Goal: Transaction & Acquisition: Purchase product/service

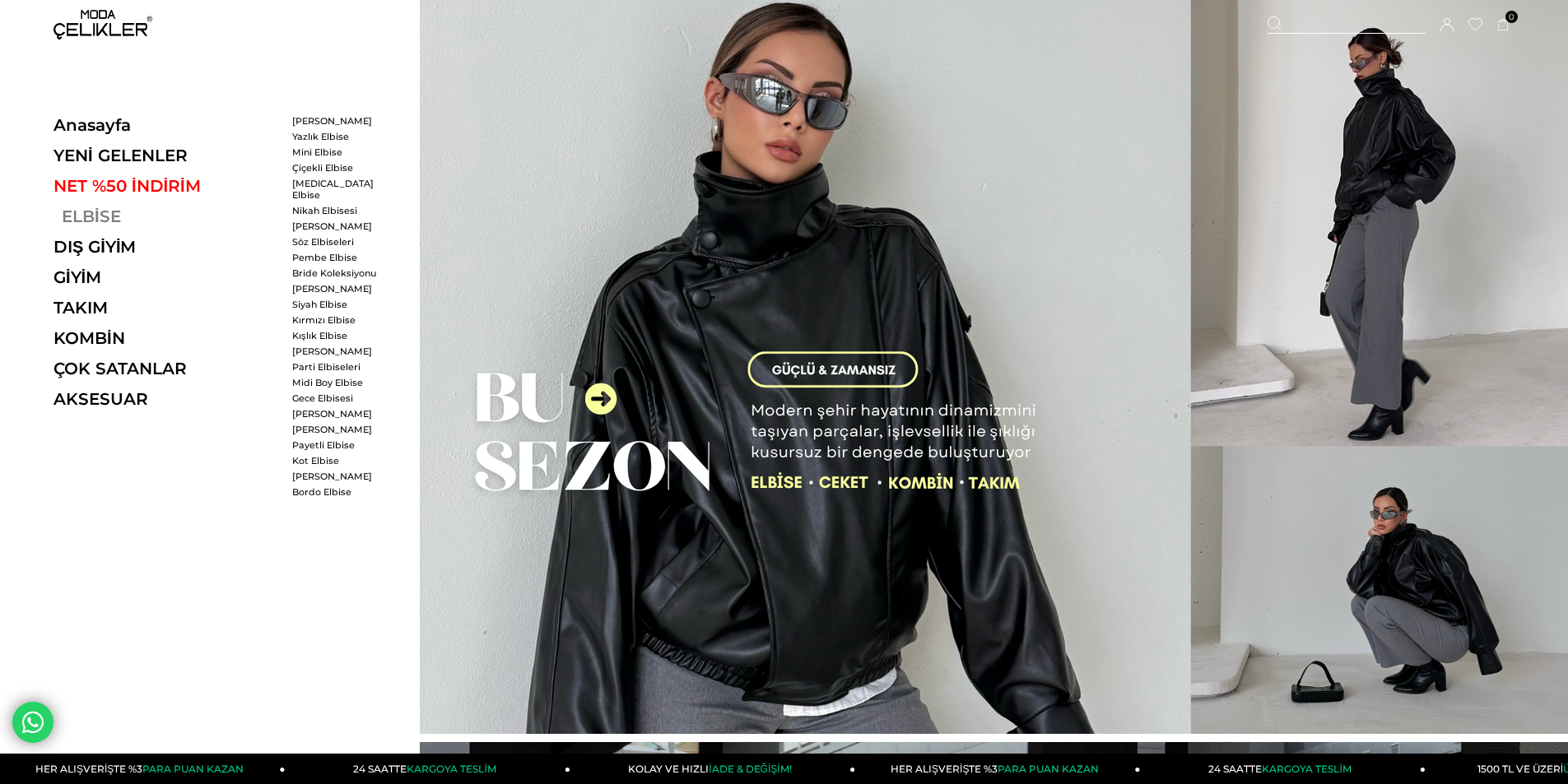
click at [94, 215] on link "ELBİSE" at bounding box center [166, 216] width 226 height 20
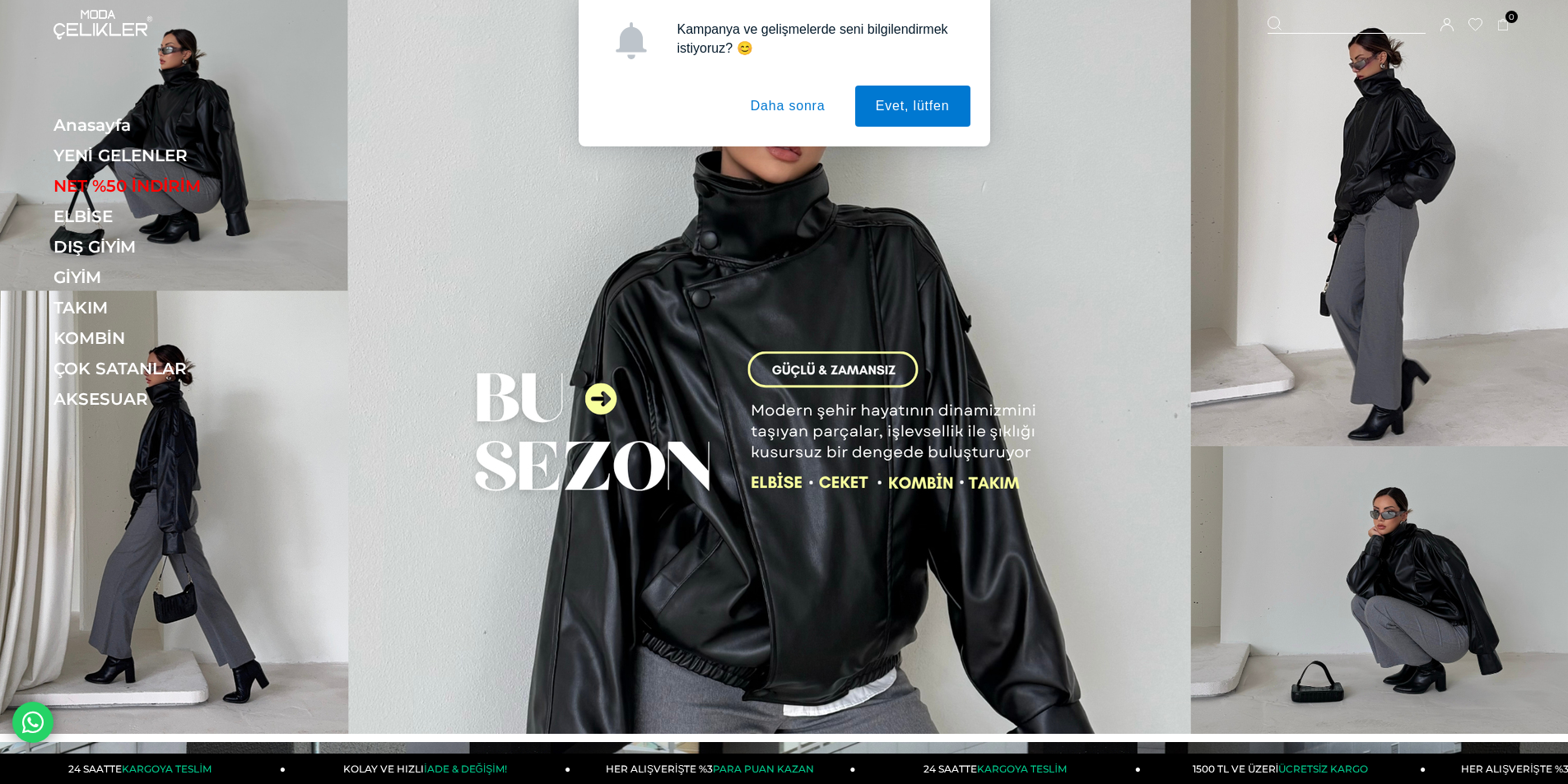
click at [797, 105] on button "Daha sonra" at bounding box center [788, 105] width 116 height 41
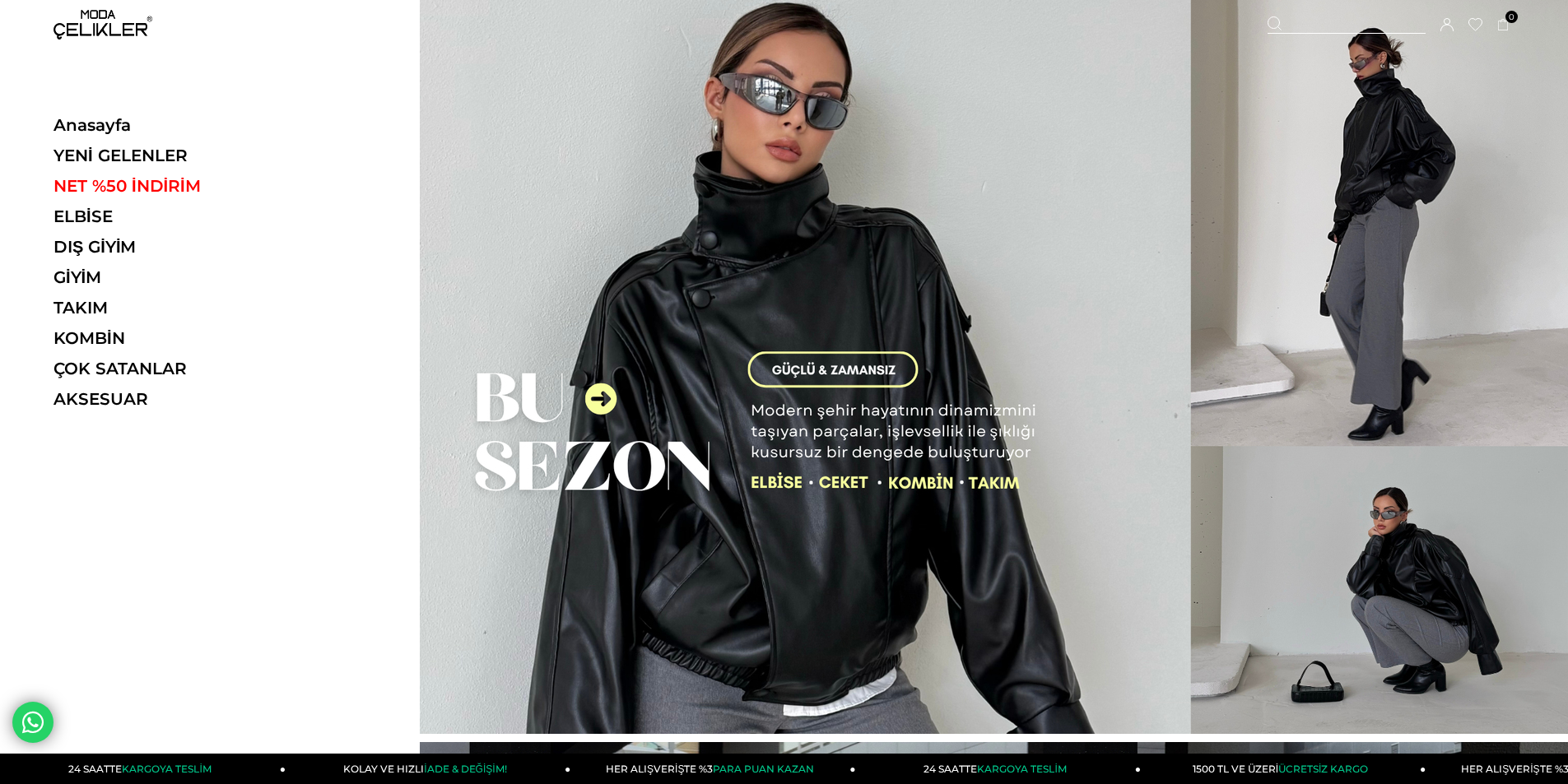
click at [94, 205] on ul "Anasayfa YENİ GELENLER NET %50 İNDİRİM ELBİSE ELBİSE Tüm Elbiseler Yazlık Elbis…" at bounding box center [166, 267] width 226 height 305
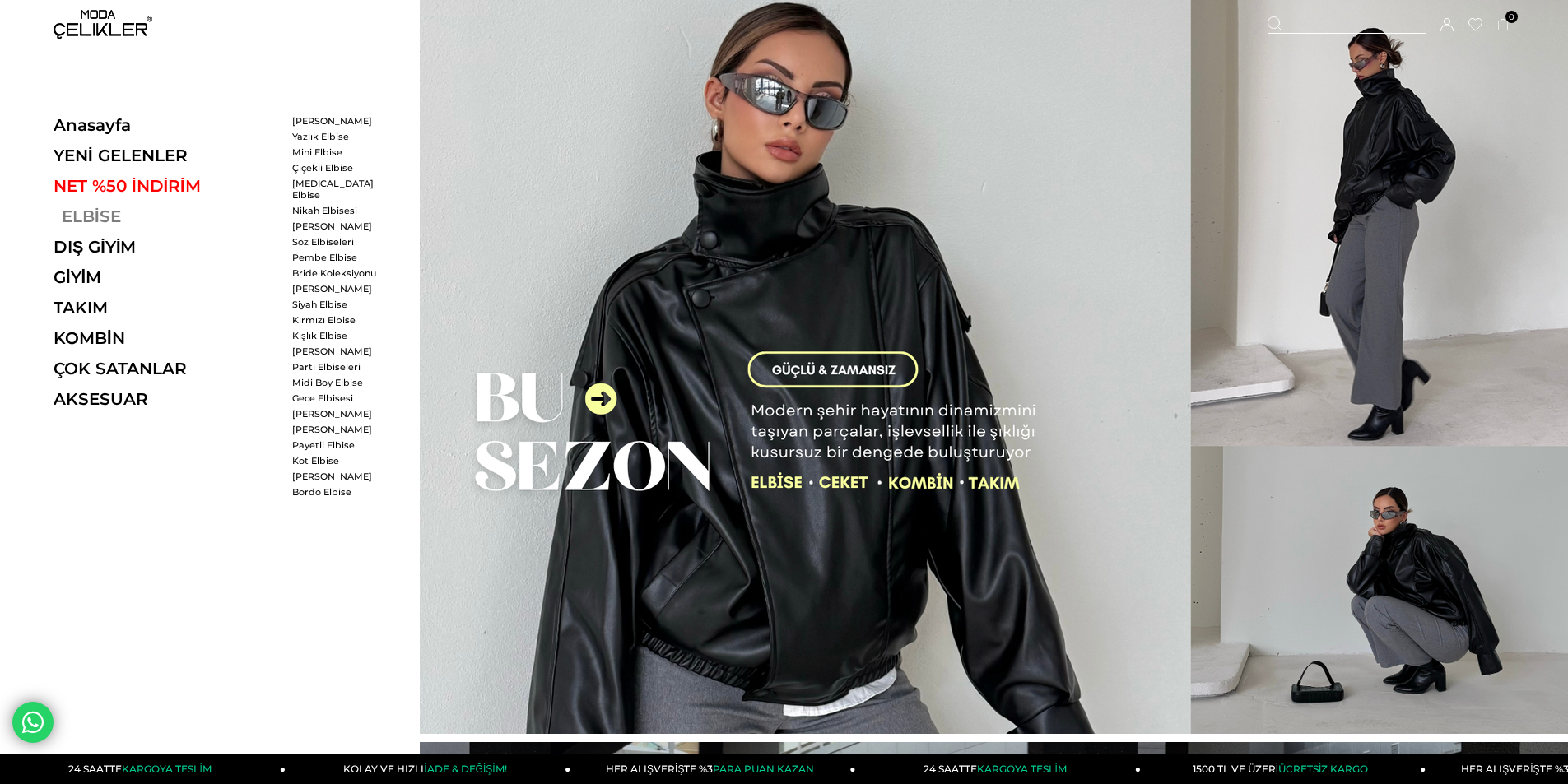
click at [94, 217] on link "ELBİSE" at bounding box center [166, 216] width 226 height 20
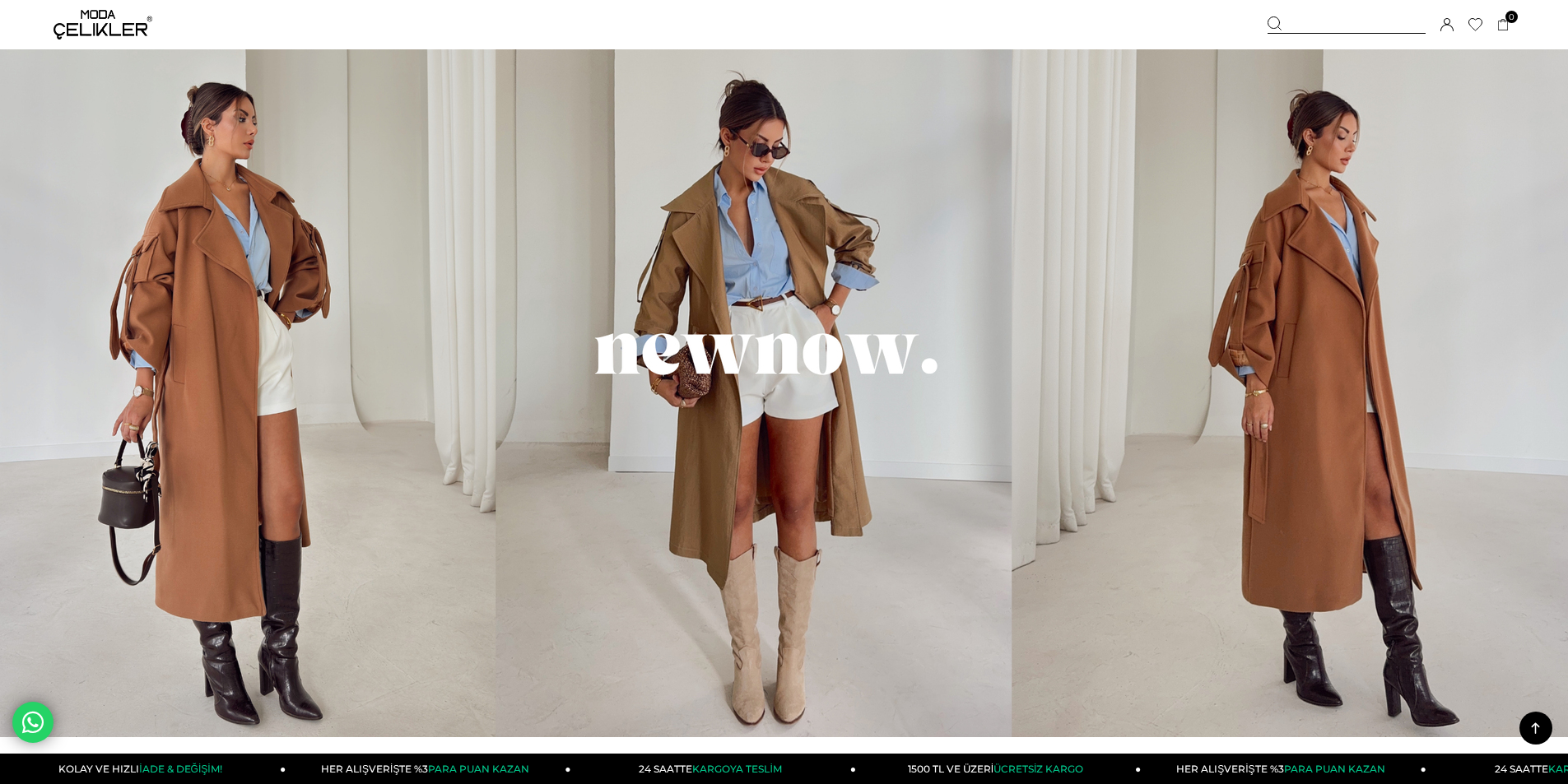
scroll to position [1586, 0]
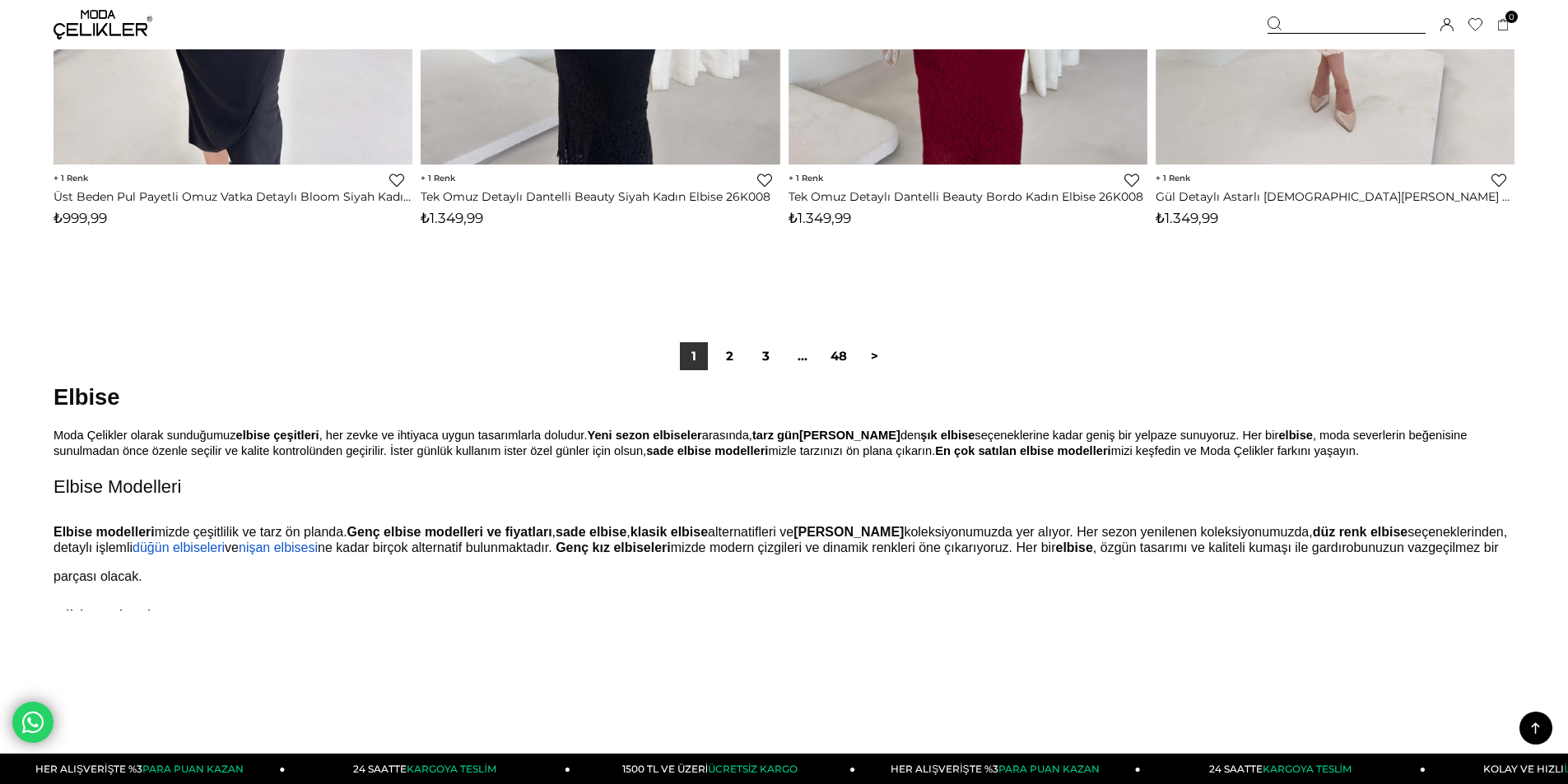
scroll to position [12256, 0]
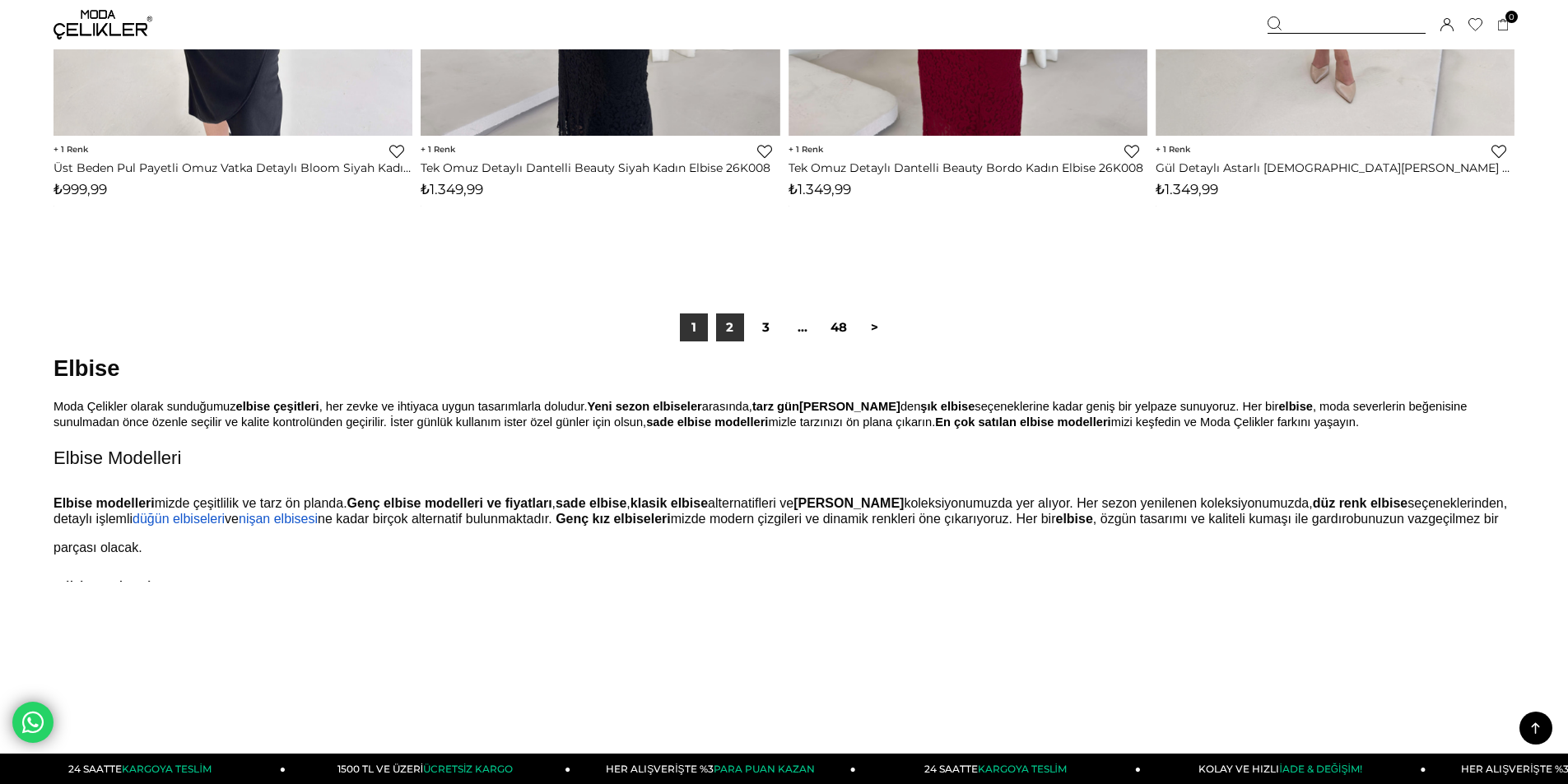
click at [742, 328] on link "2" at bounding box center [729, 326] width 28 height 28
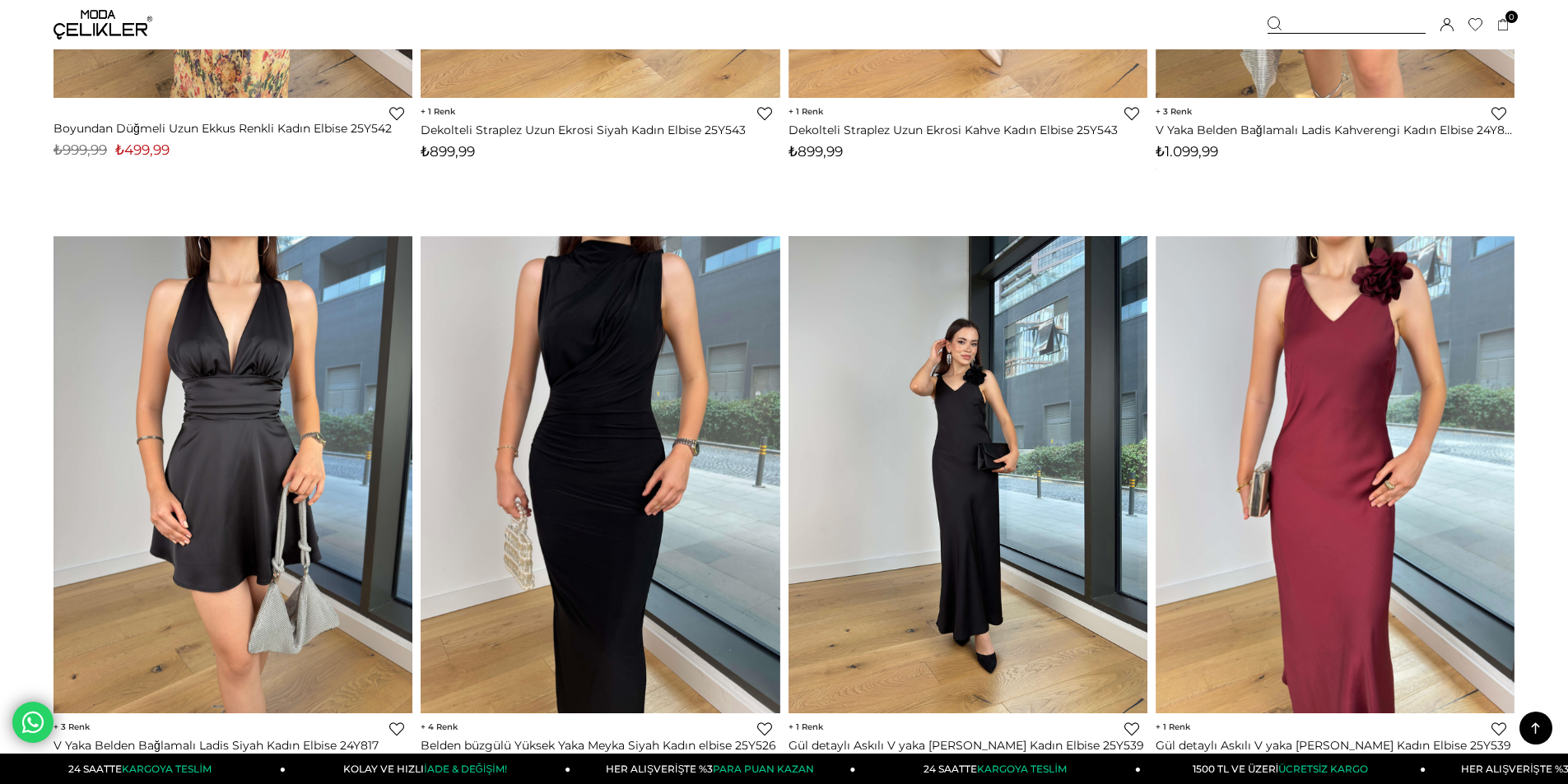
scroll to position [576, 0]
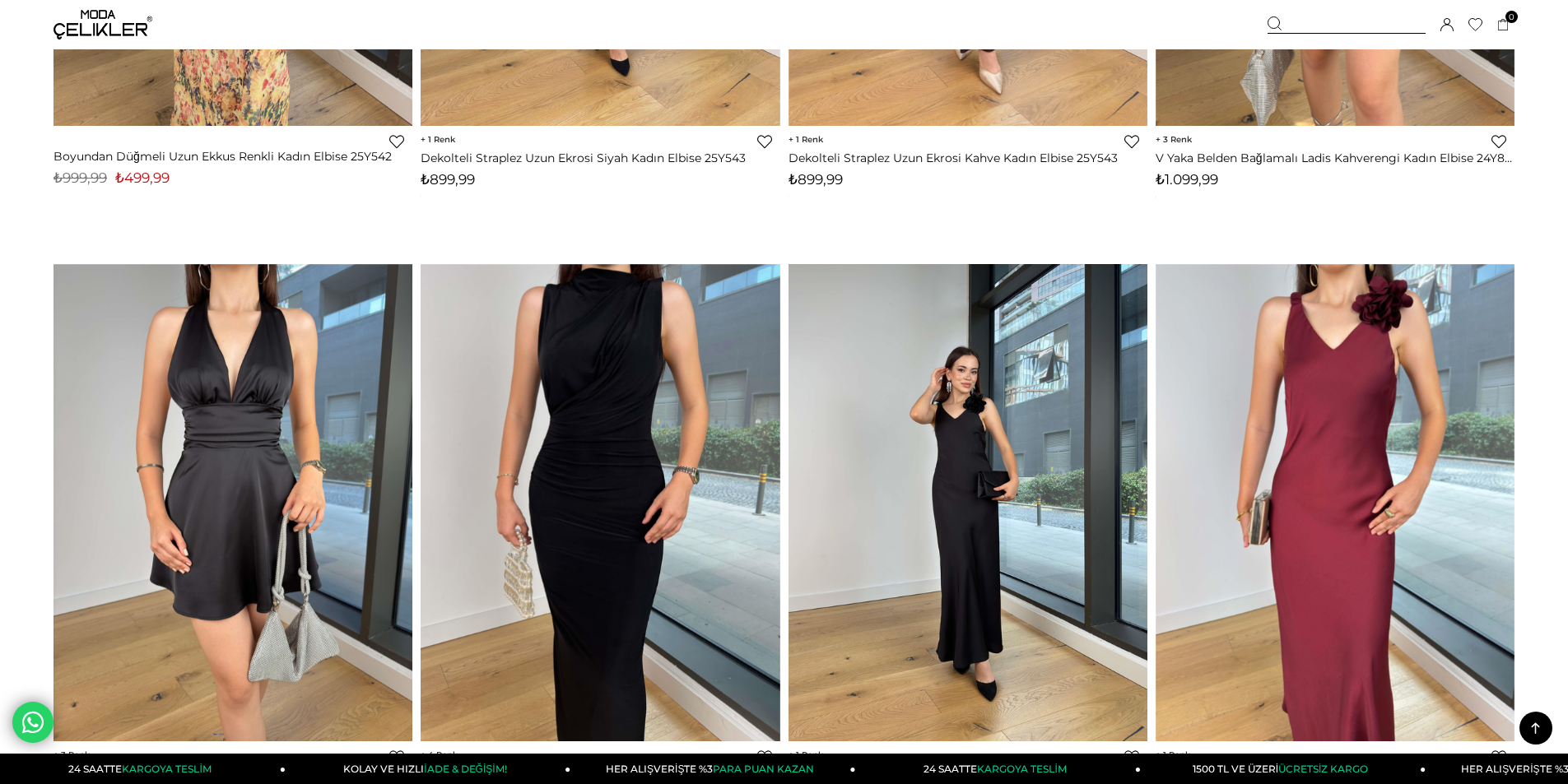
click at [972, 382] on img at bounding box center [968, 503] width 359 height 478
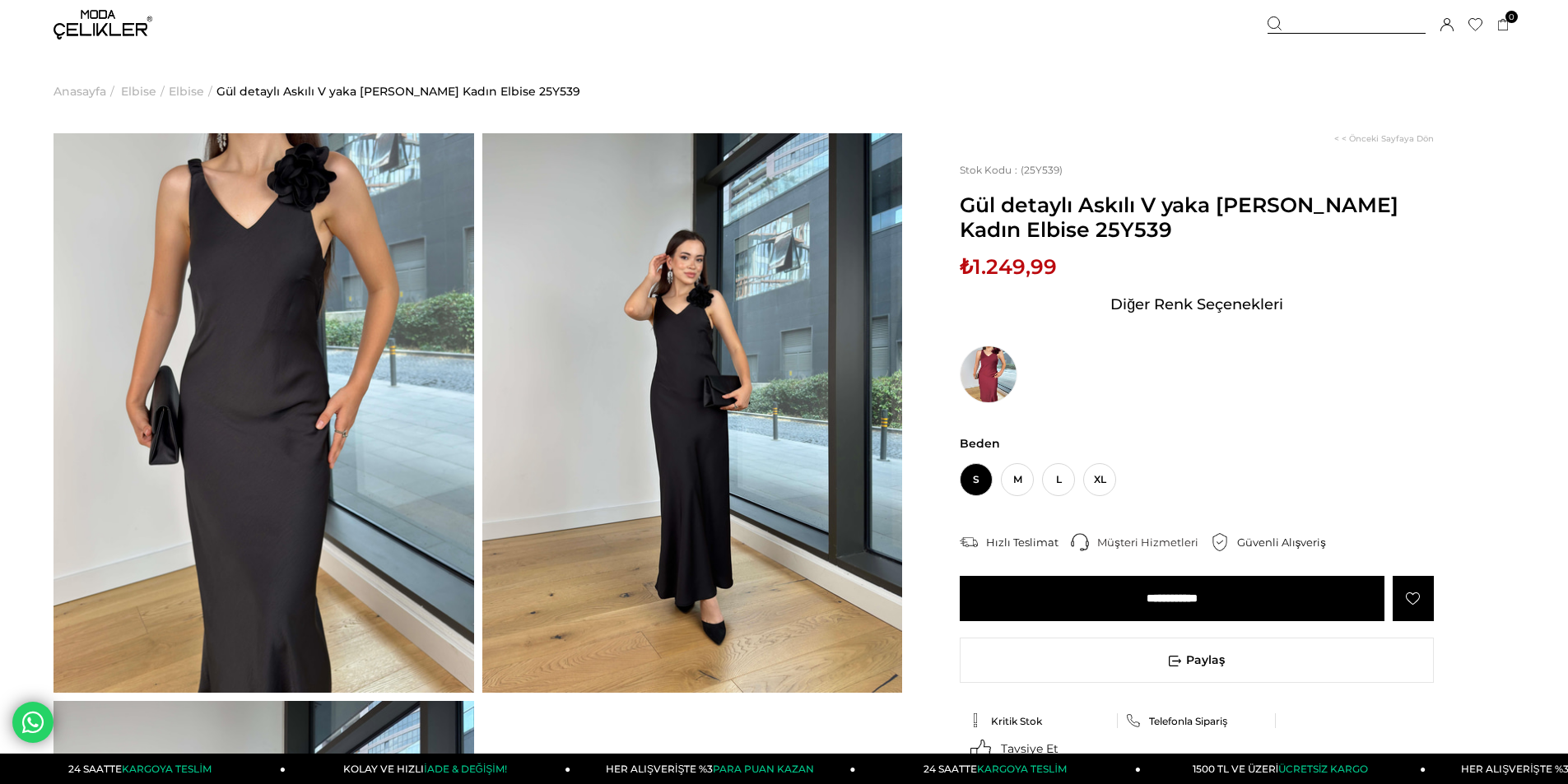
click at [292, 285] on img at bounding box center [263, 413] width 420 height 559
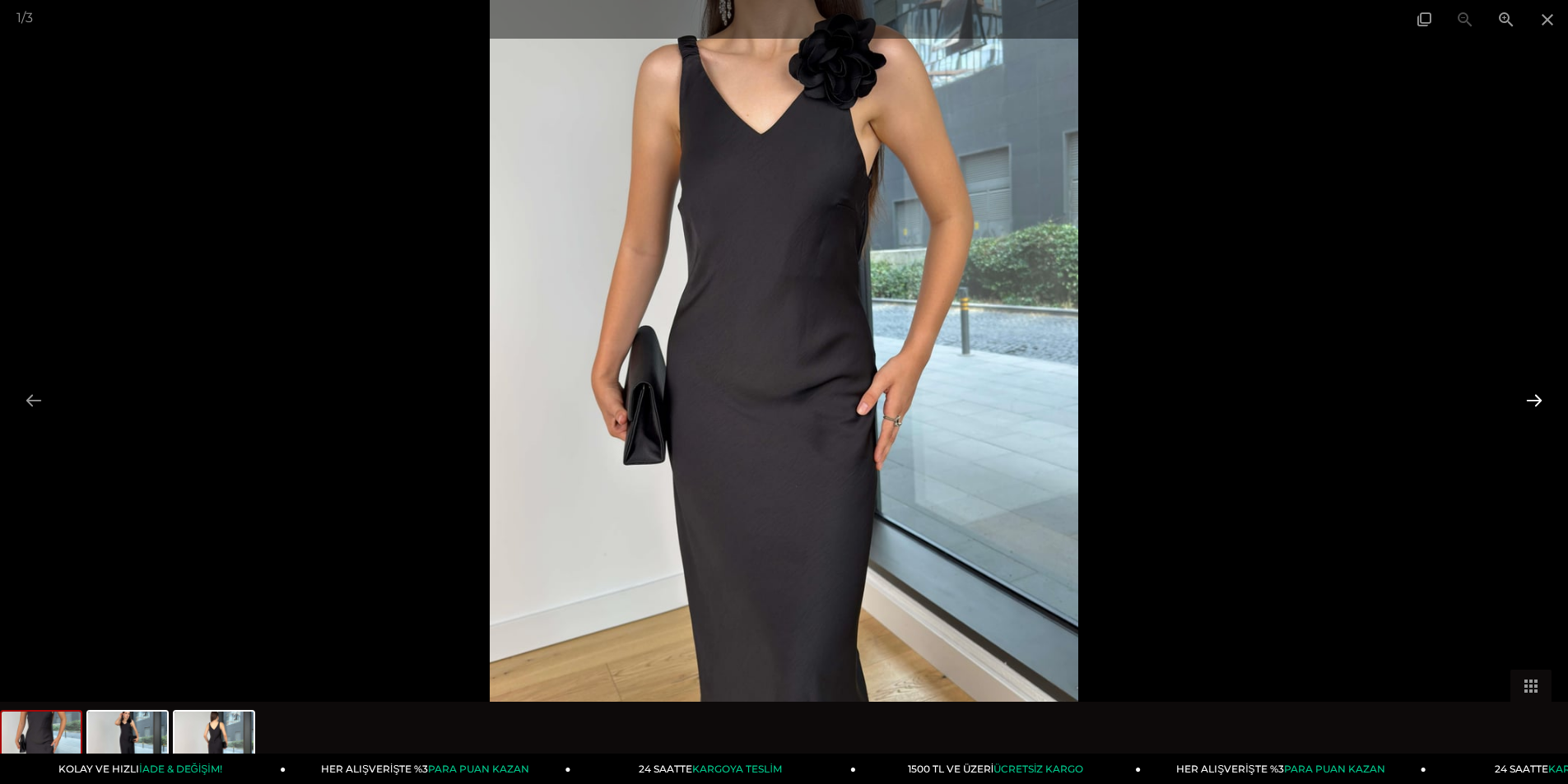
click at [1540, 407] on button at bounding box center [1534, 400] width 34 height 32
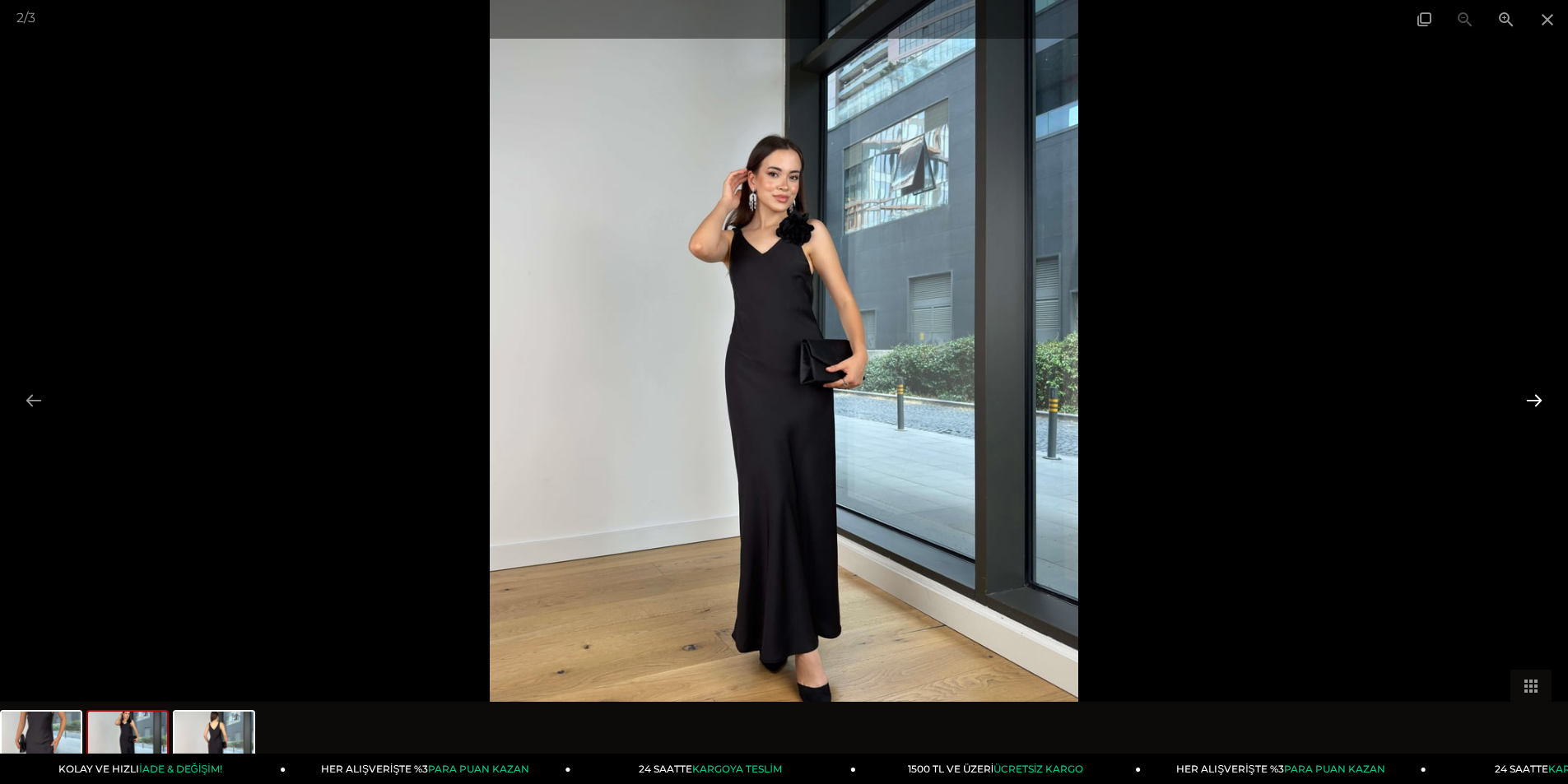
click at [1540, 407] on button at bounding box center [1534, 400] width 34 height 32
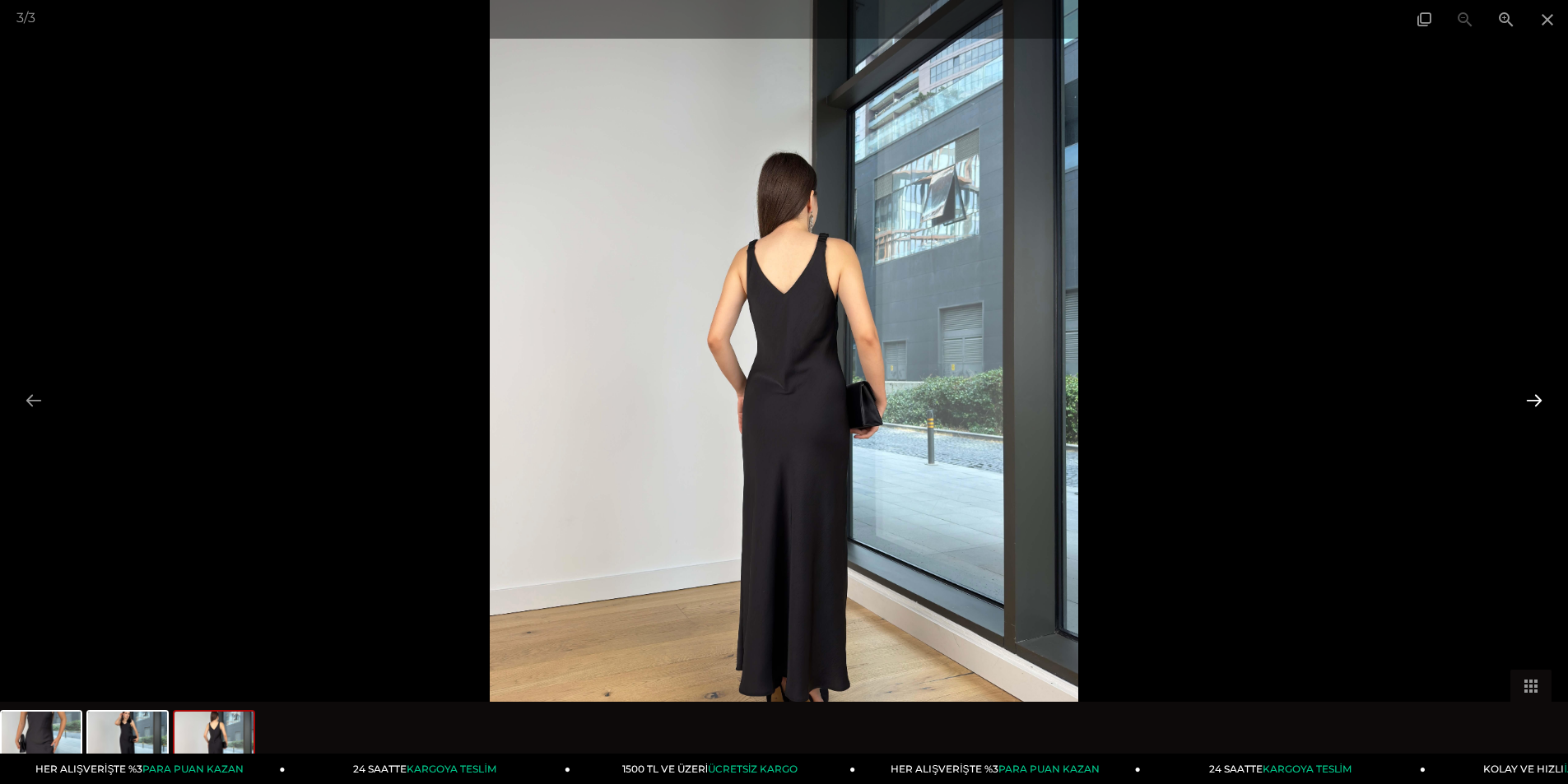
click at [1540, 407] on button at bounding box center [1534, 400] width 34 height 32
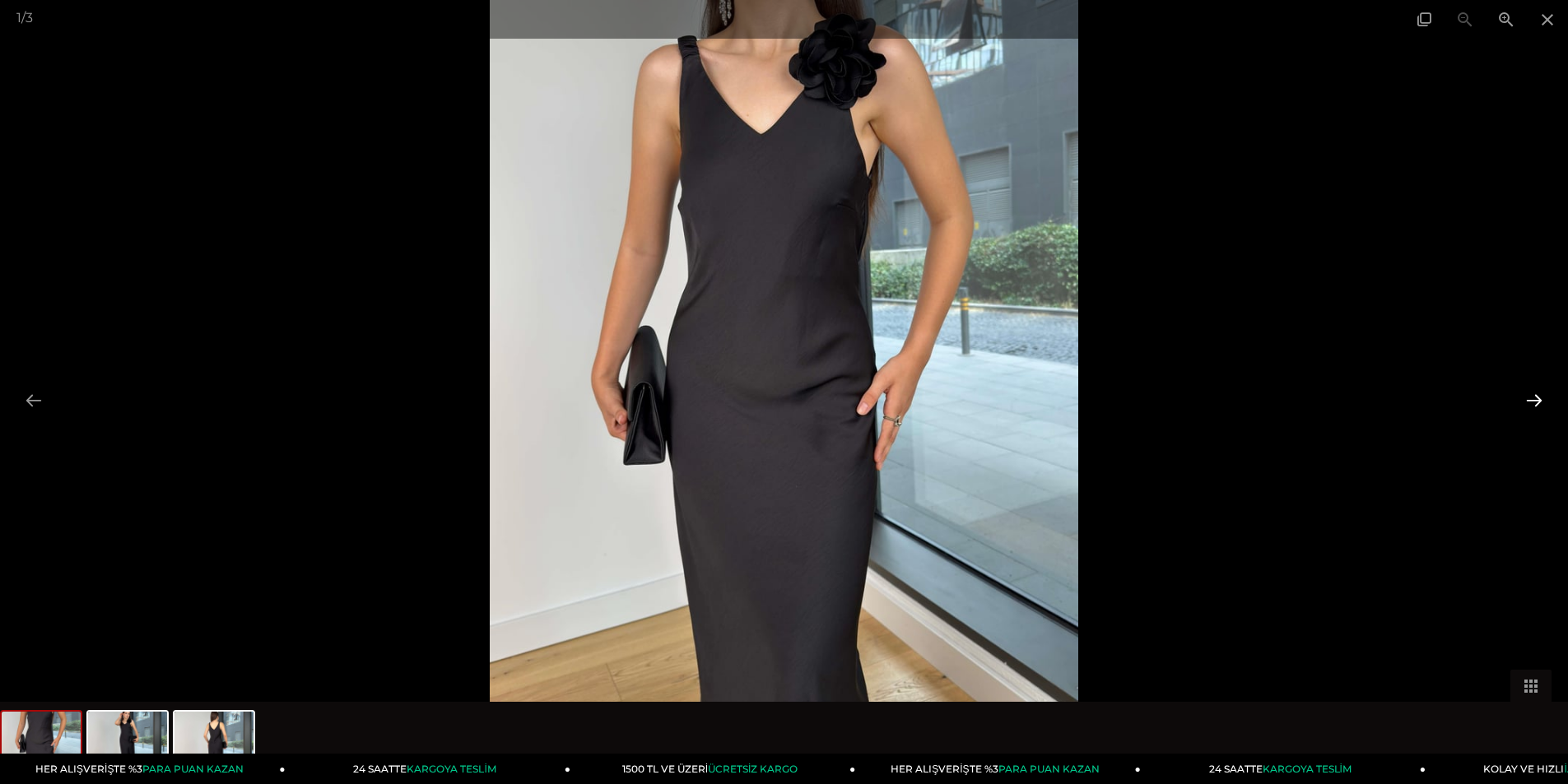
click at [1540, 407] on button at bounding box center [1534, 400] width 34 height 32
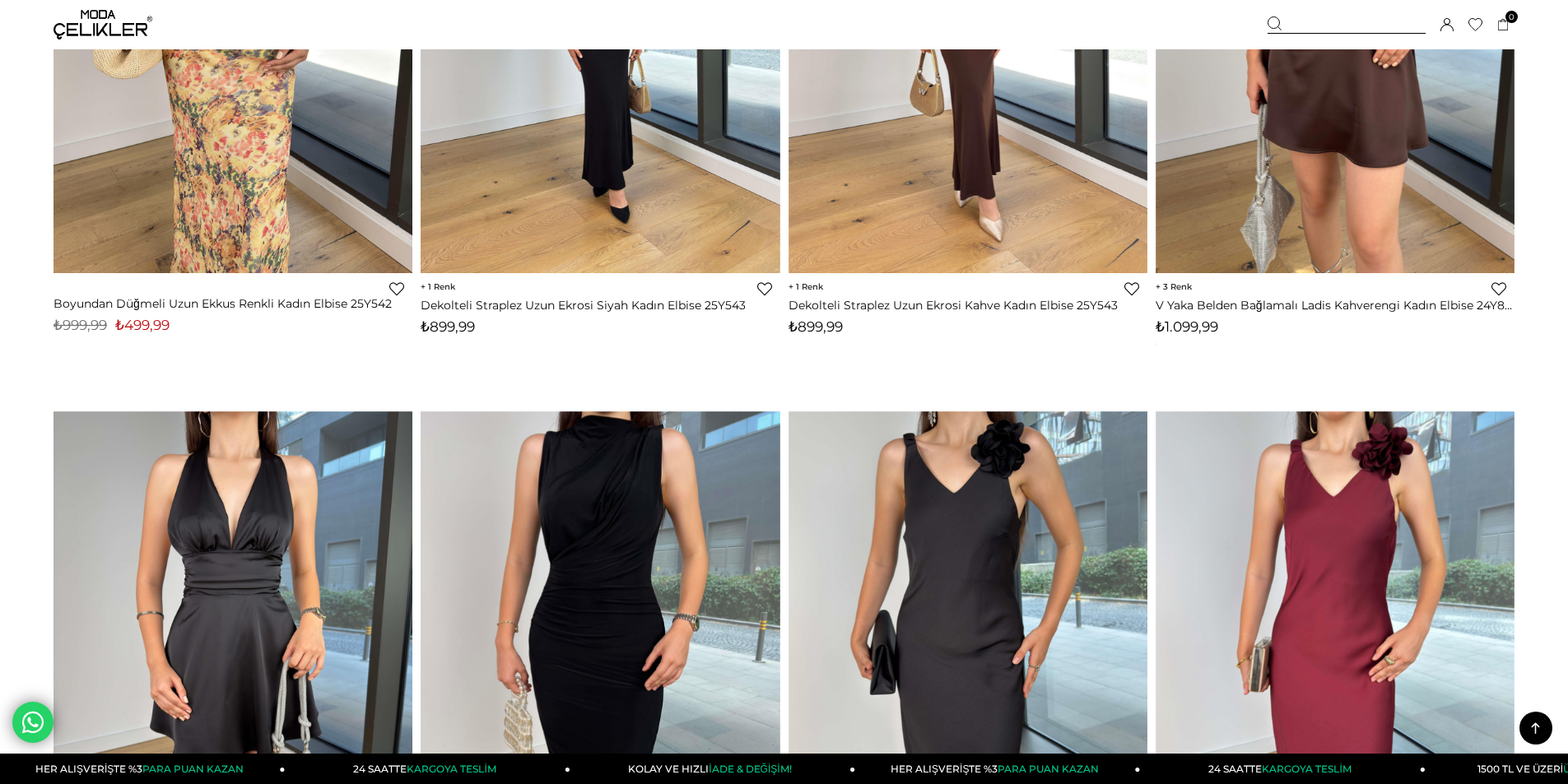
scroll to position [840, 0]
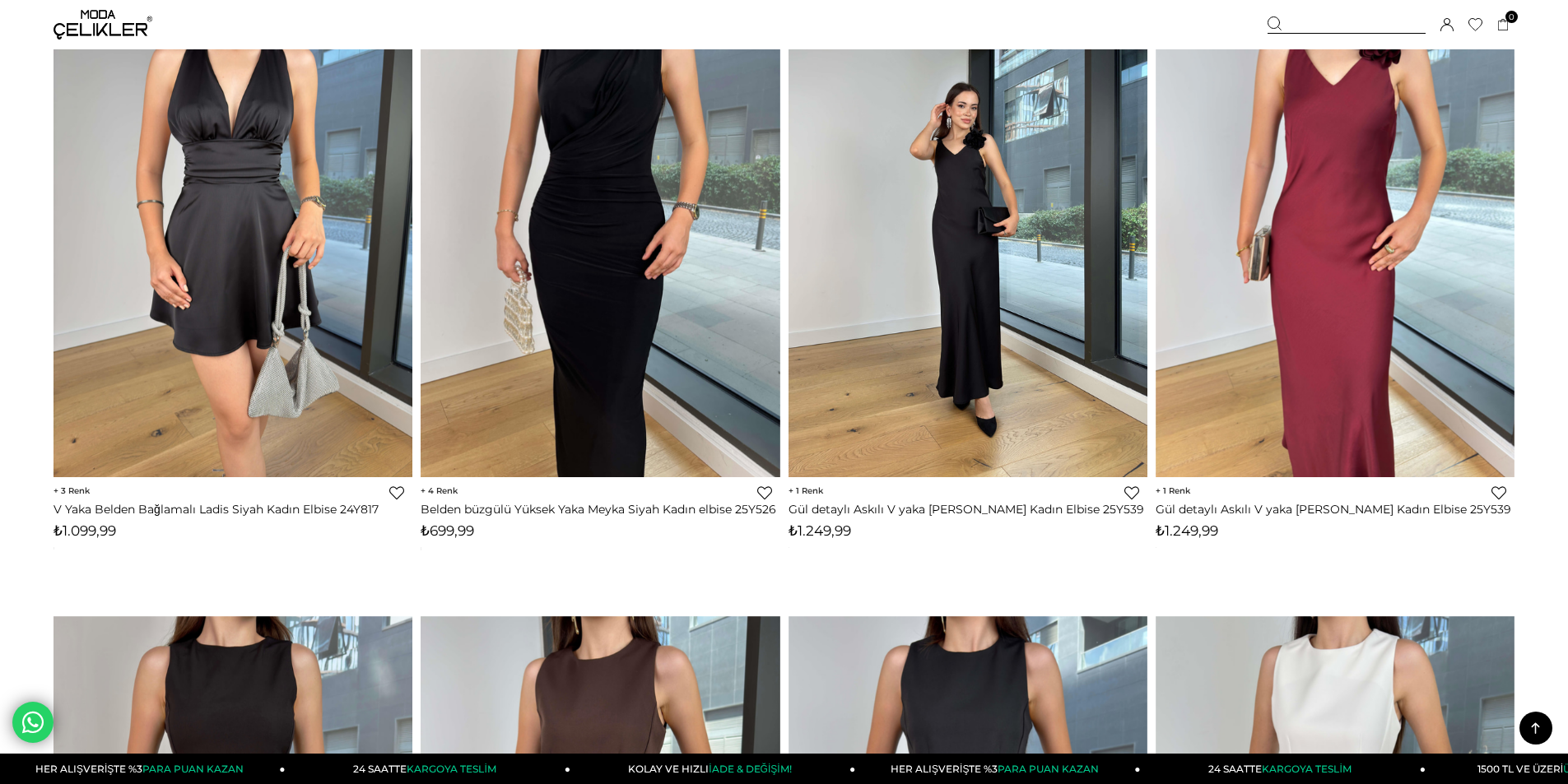
click at [969, 283] on img at bounding box center [968, 239] width 359 height 478
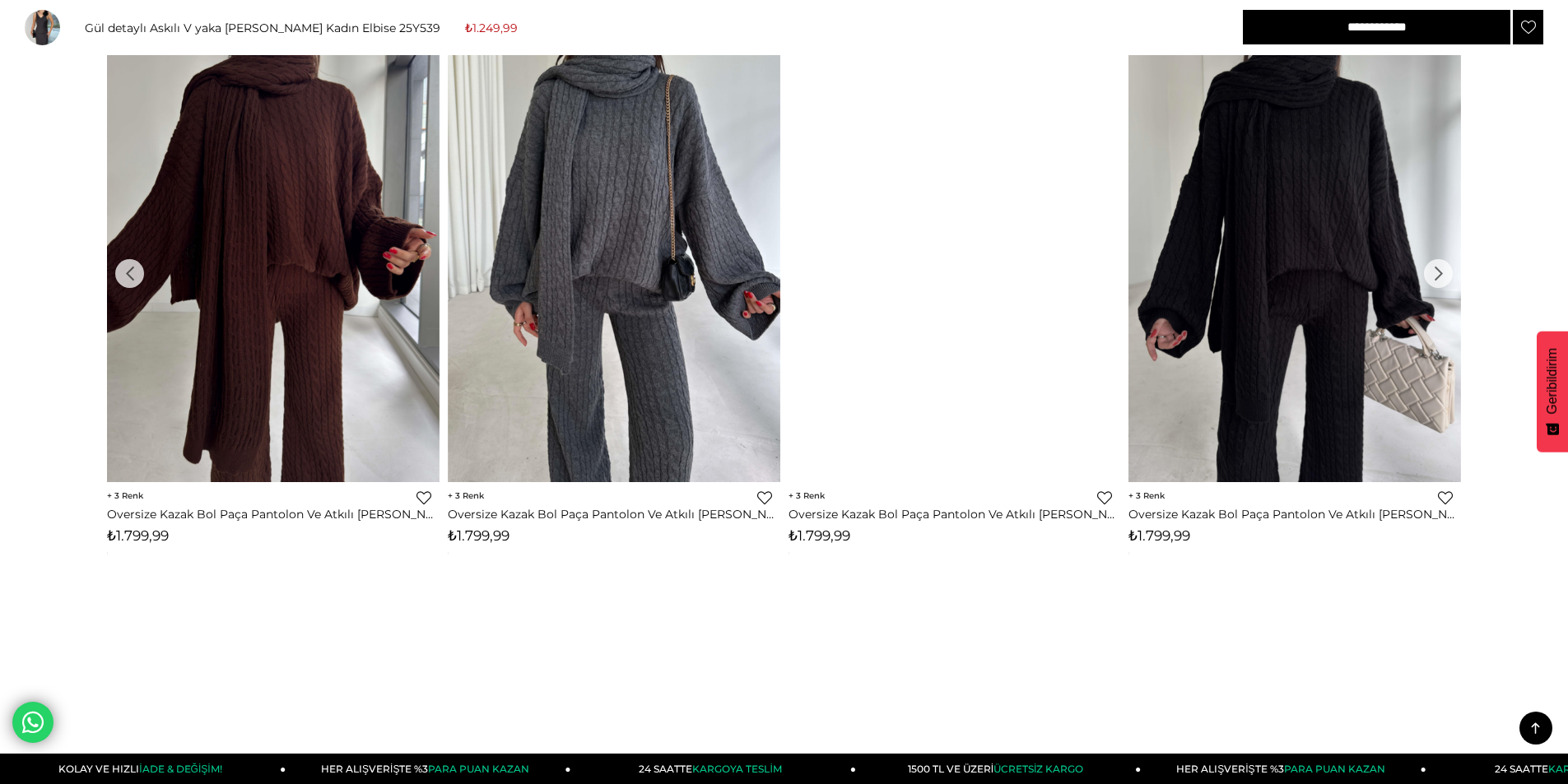
scroll to position [1974, 0]
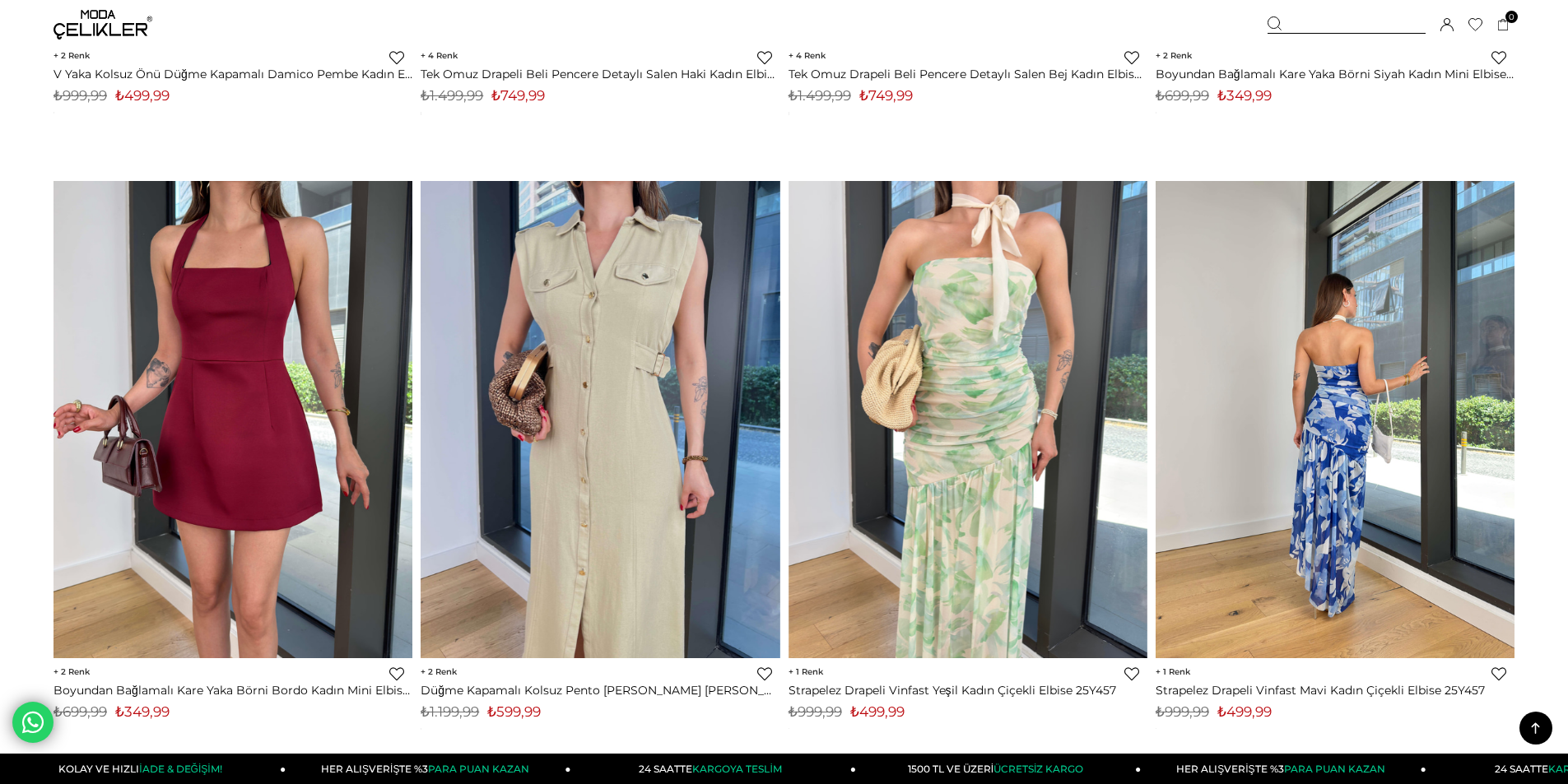
scroll to position [8078, 0]
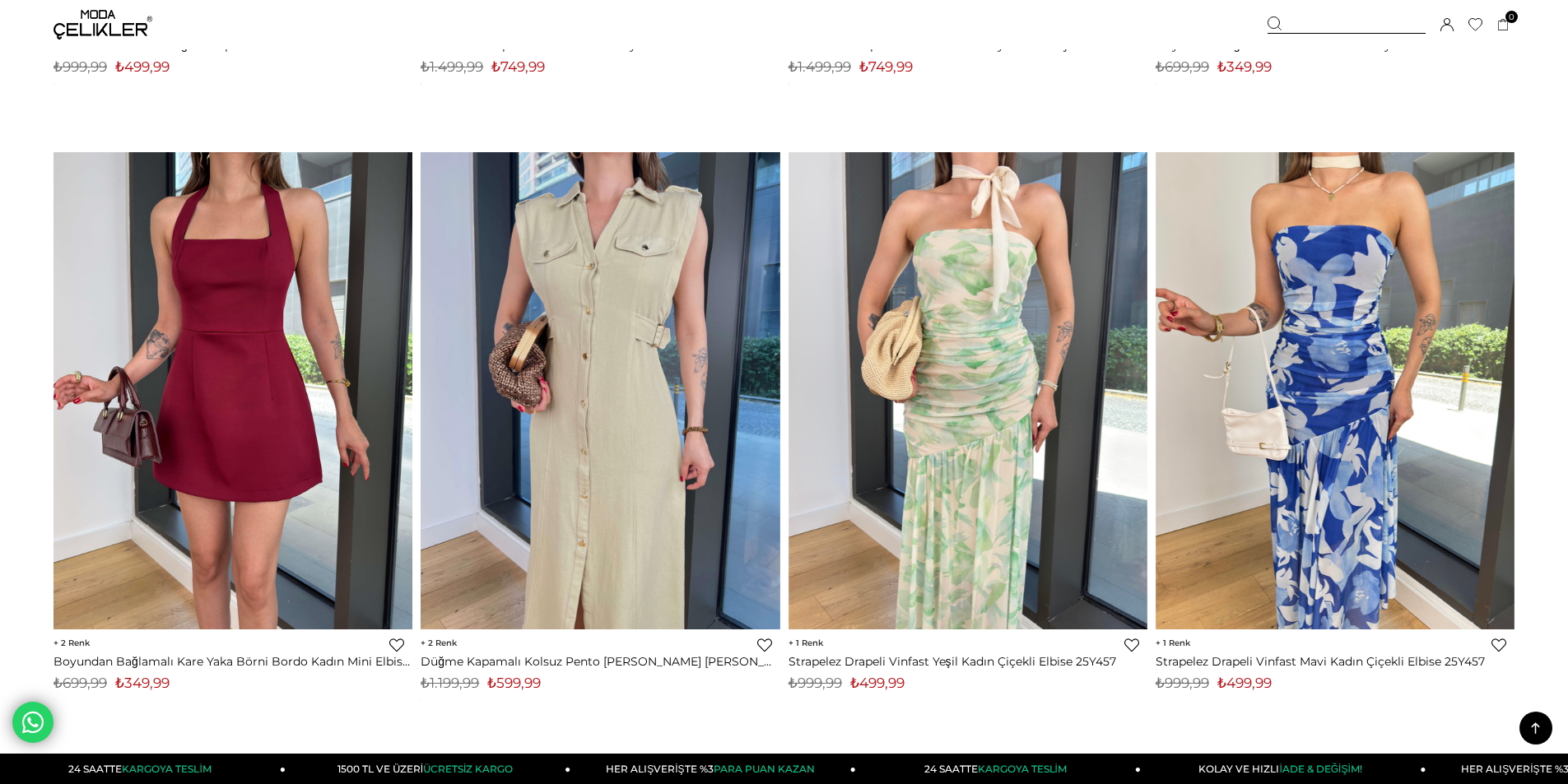
click at [784, 397] on div "‹ › 1 Favorilere Ekle Moda Celikler Strapelez Drapeli Vinfast Yeşil Kadın Çiçek…" at bounding box center [967, 459] width 367 height 615
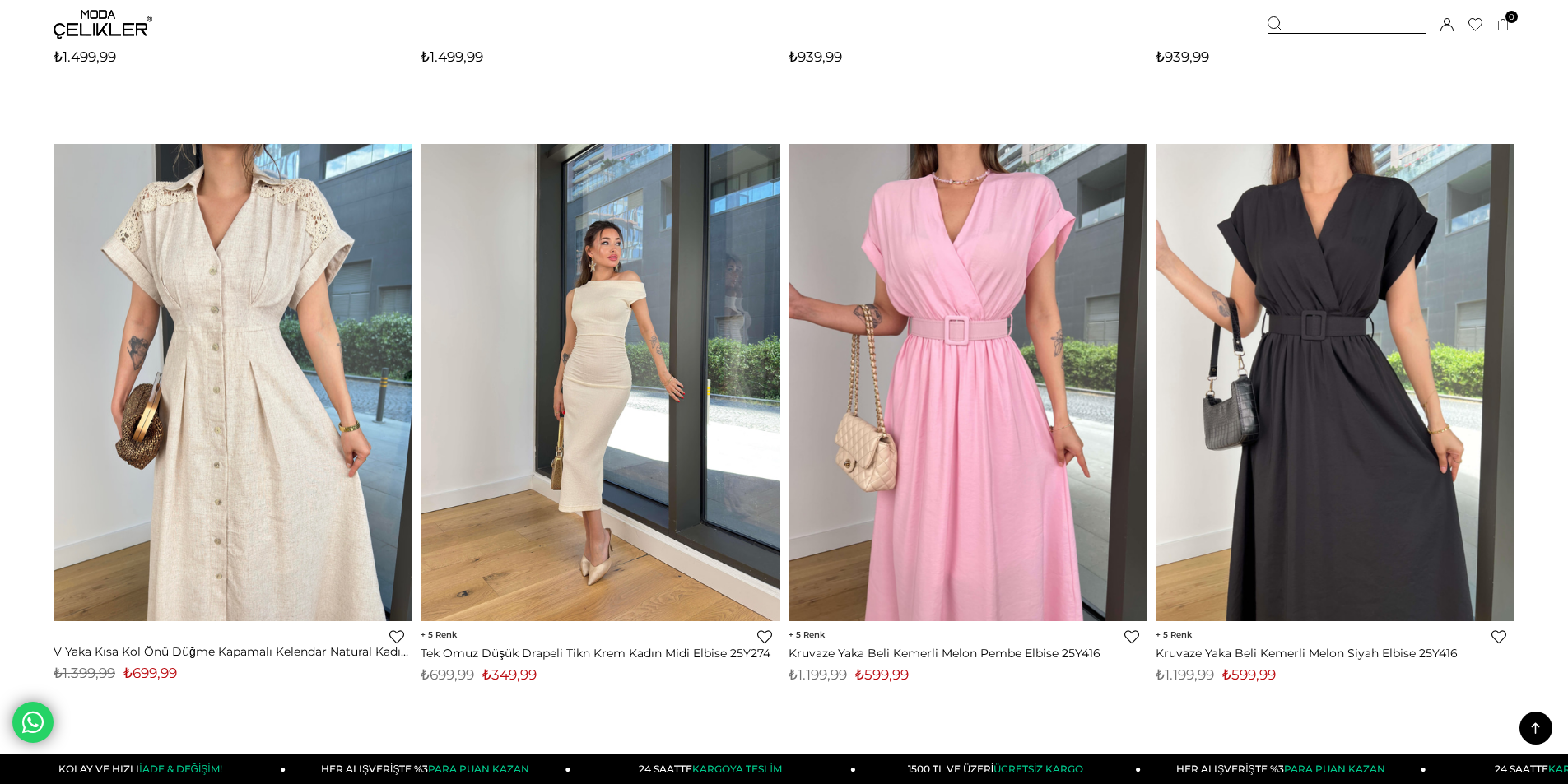
scroll to position [12191, 0]
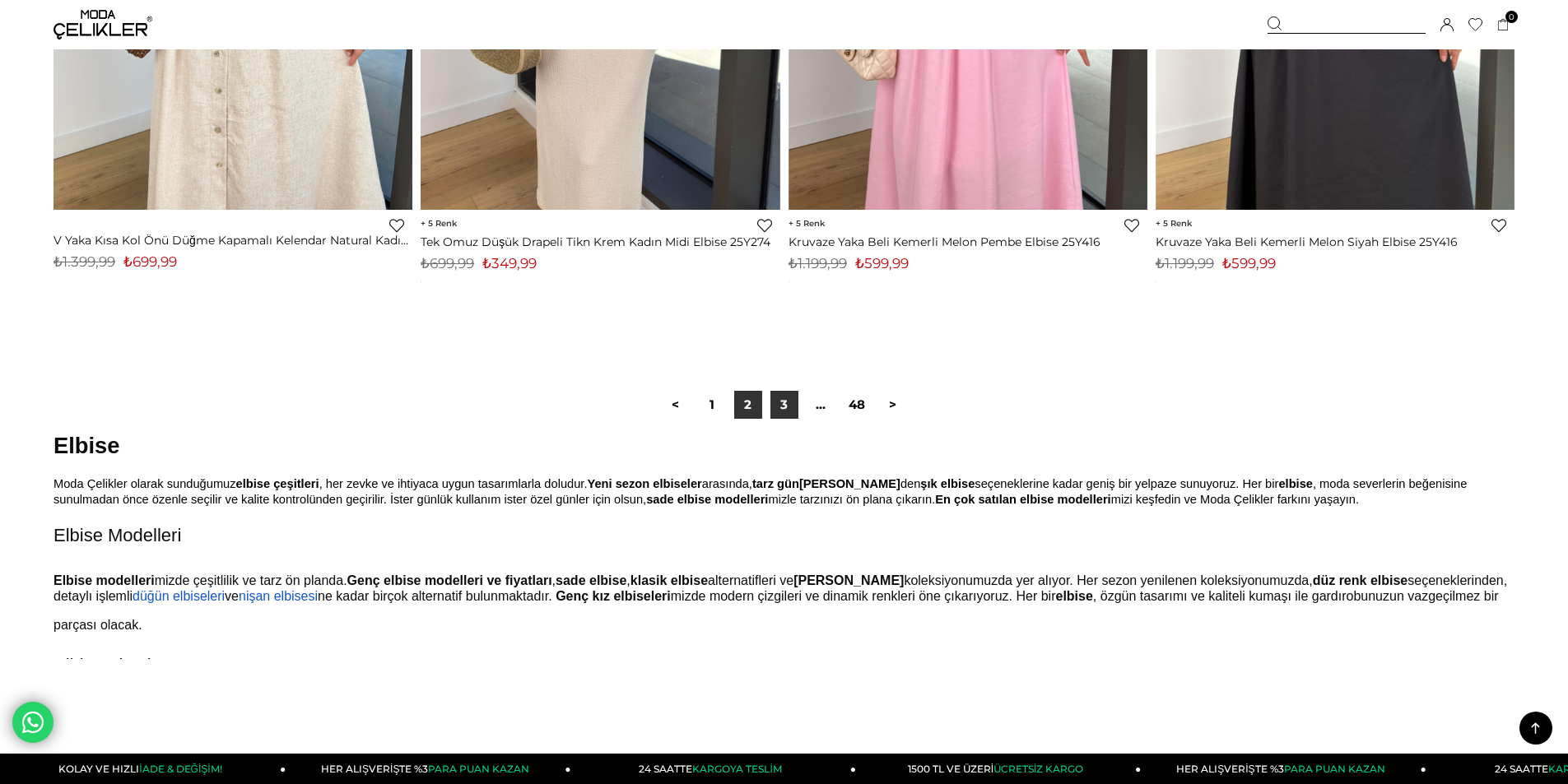
click at [780, 391] on link "3" at bounding box center [784, 404] width 28 height 28
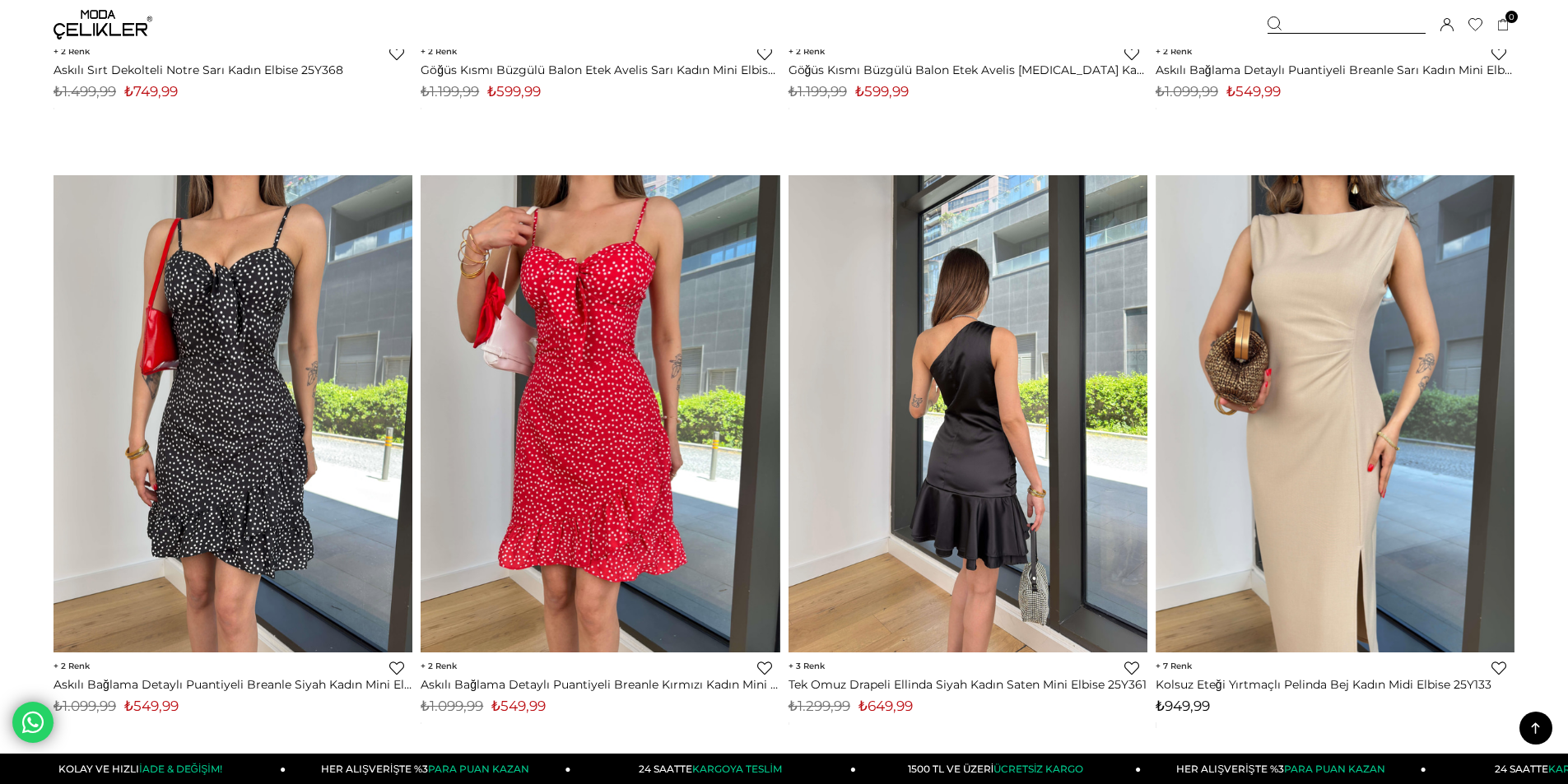
scroll to position [3126, 0]
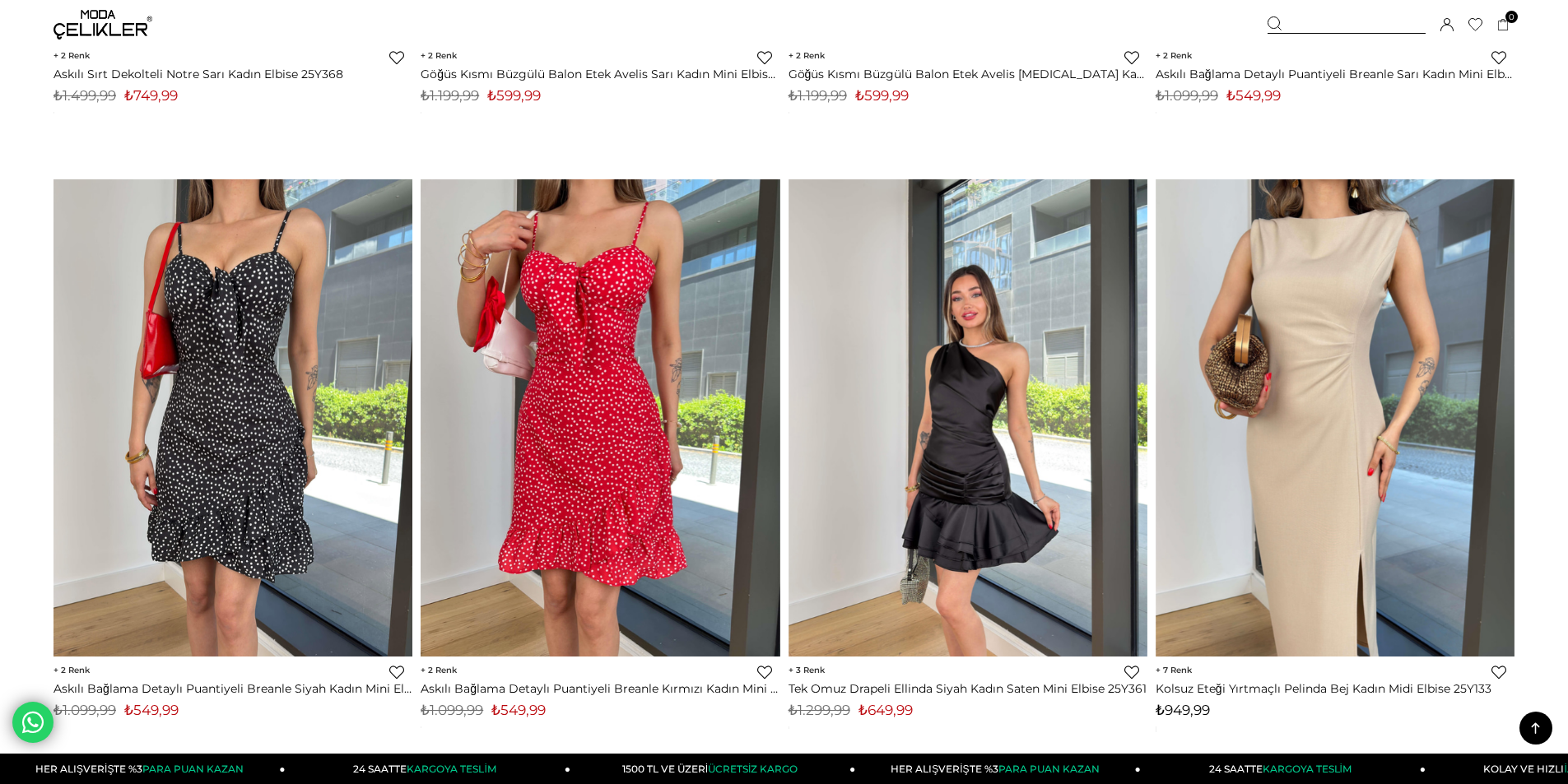
click at [1021, 316] on img at bounding box center [968, 417] width 359 height 478
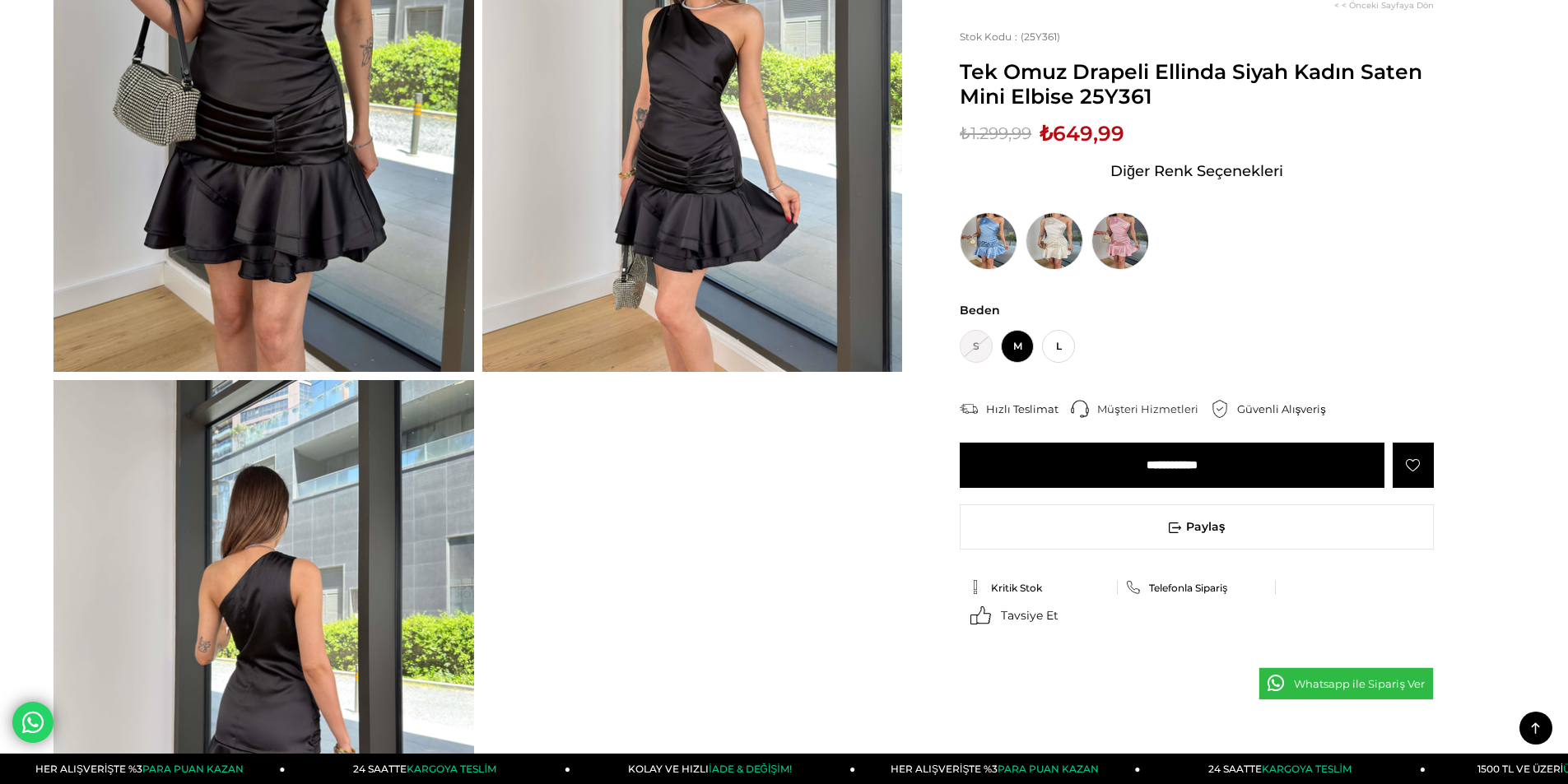
scroll to position [164, 0]
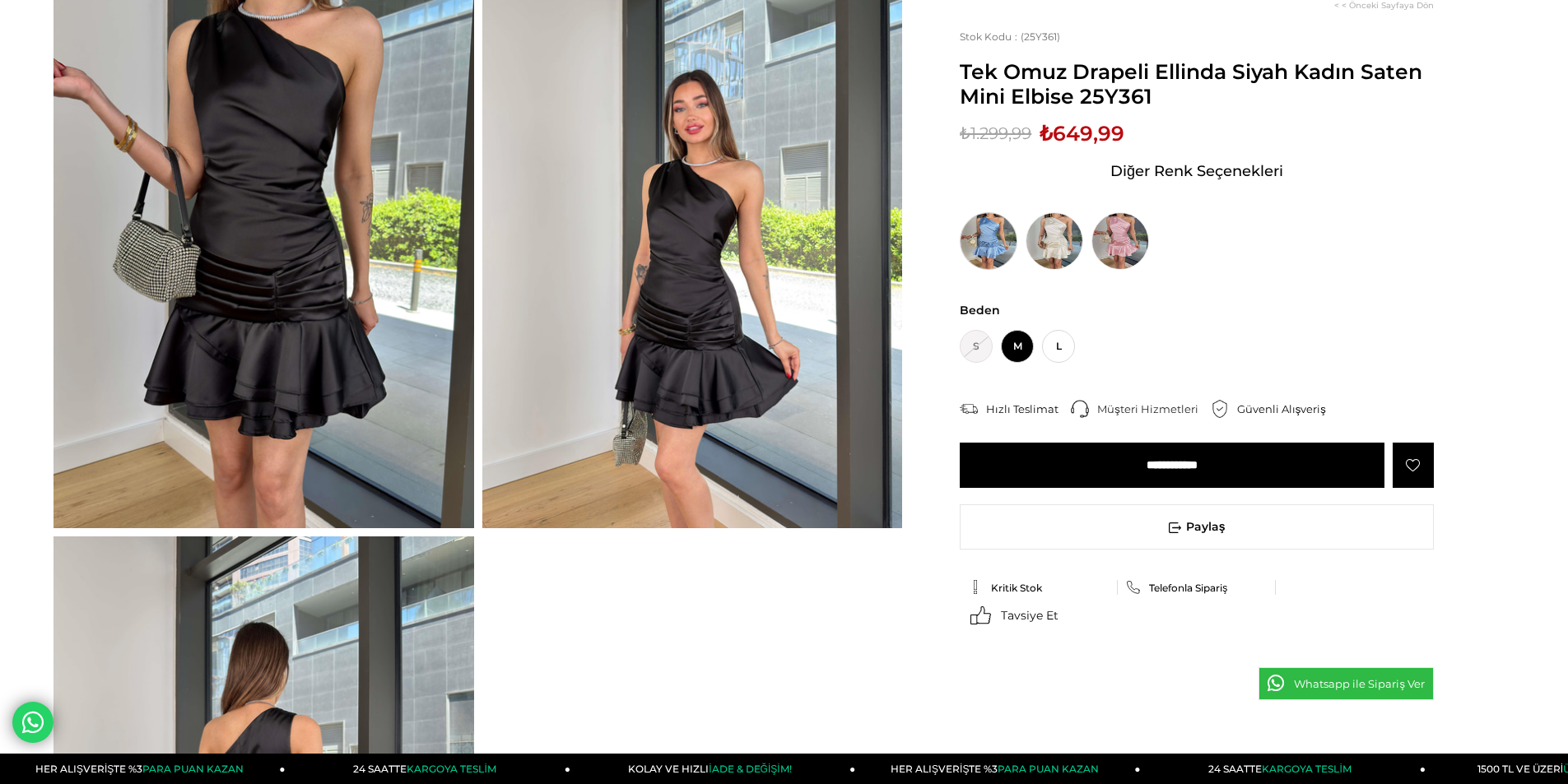
click at [975, 245] on img at bounding box center [988, 240] width 58 height 58
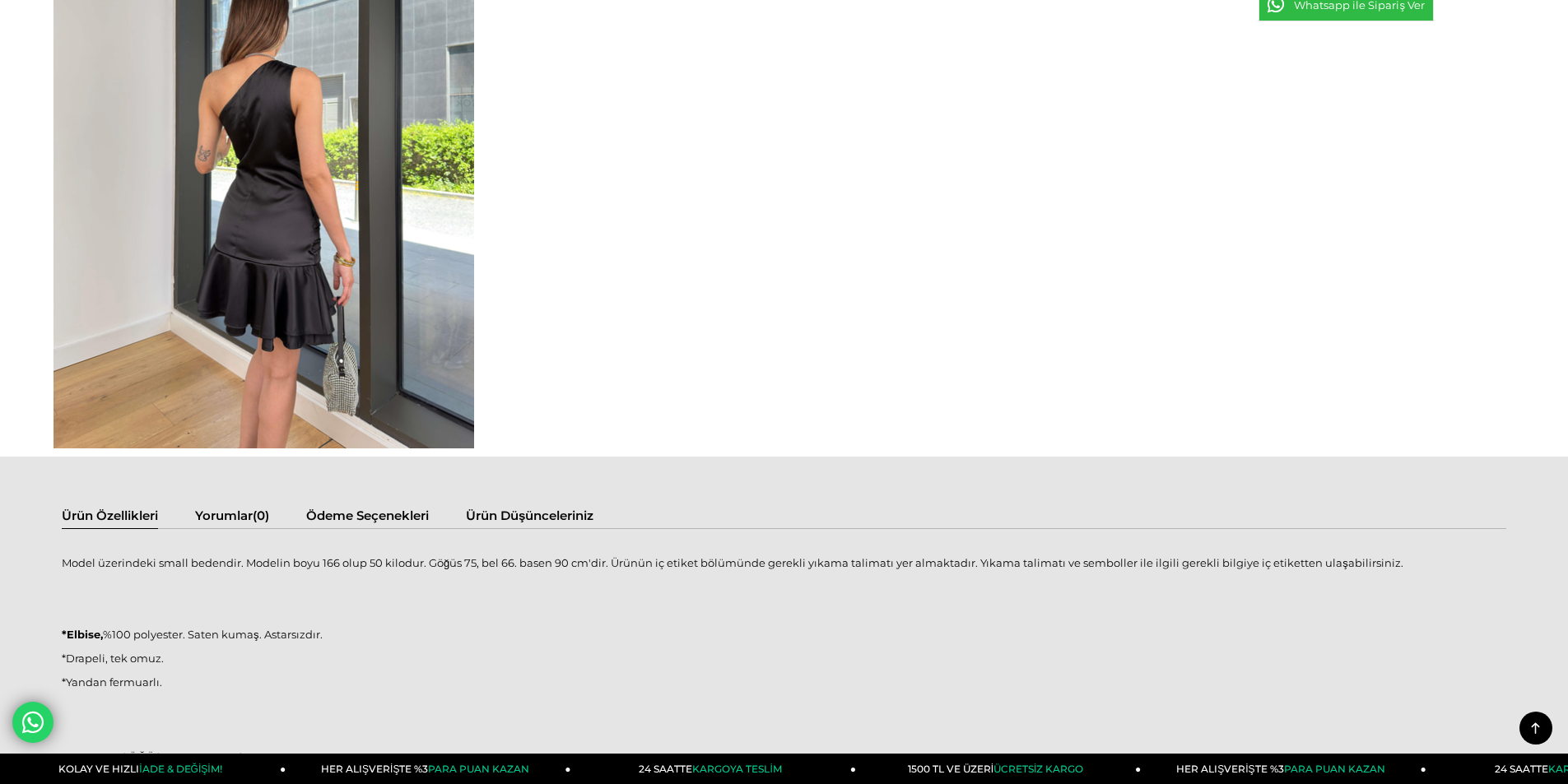
drag, startPoint x: 382, startPoint y: 3, endPoint x: 261, endPoint y: 7, distance: 121.1
click at [261, 7] on img at bounding box center [263, 169] width 420 height 559
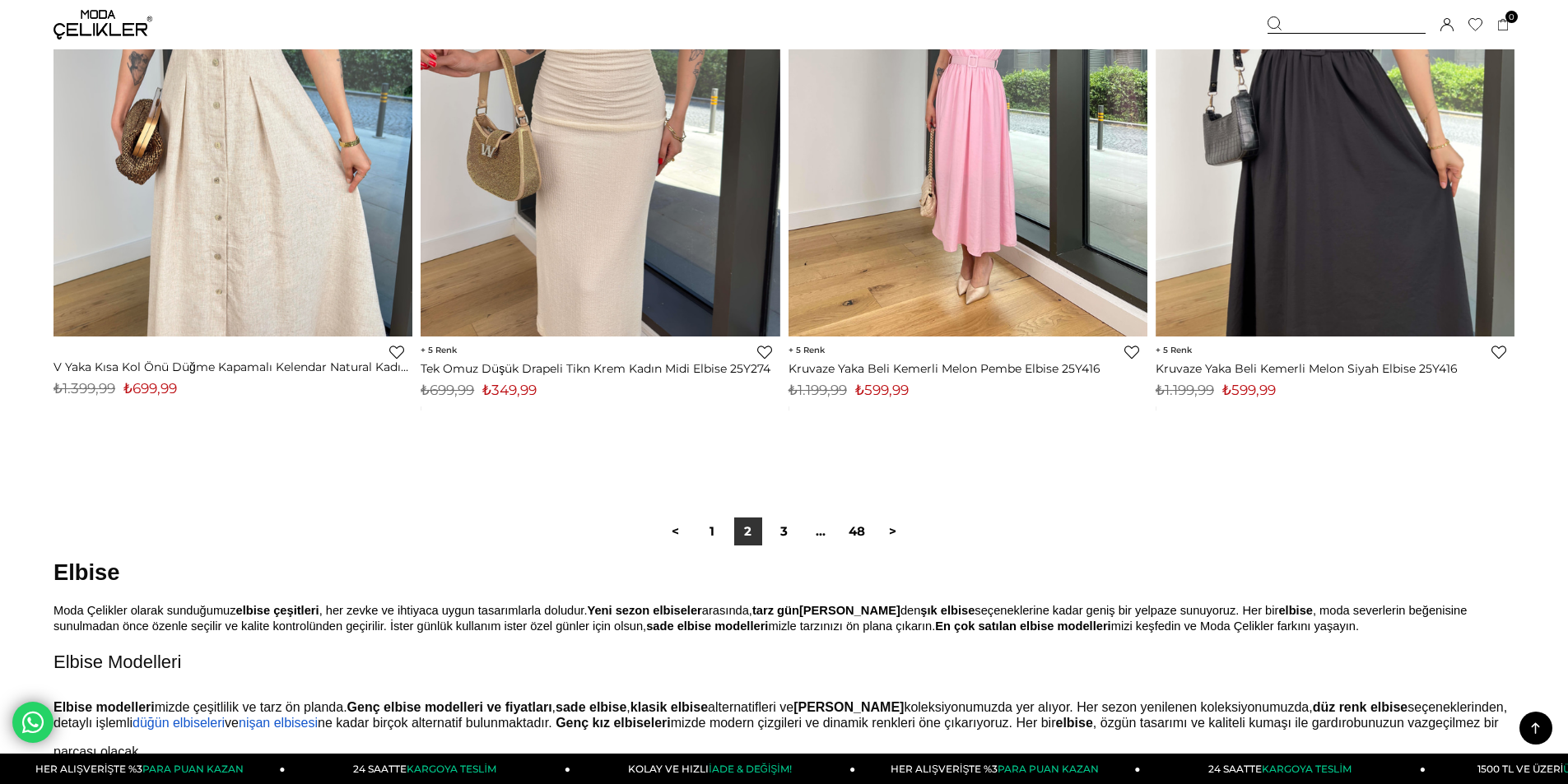
scroll to position [12272, 0]
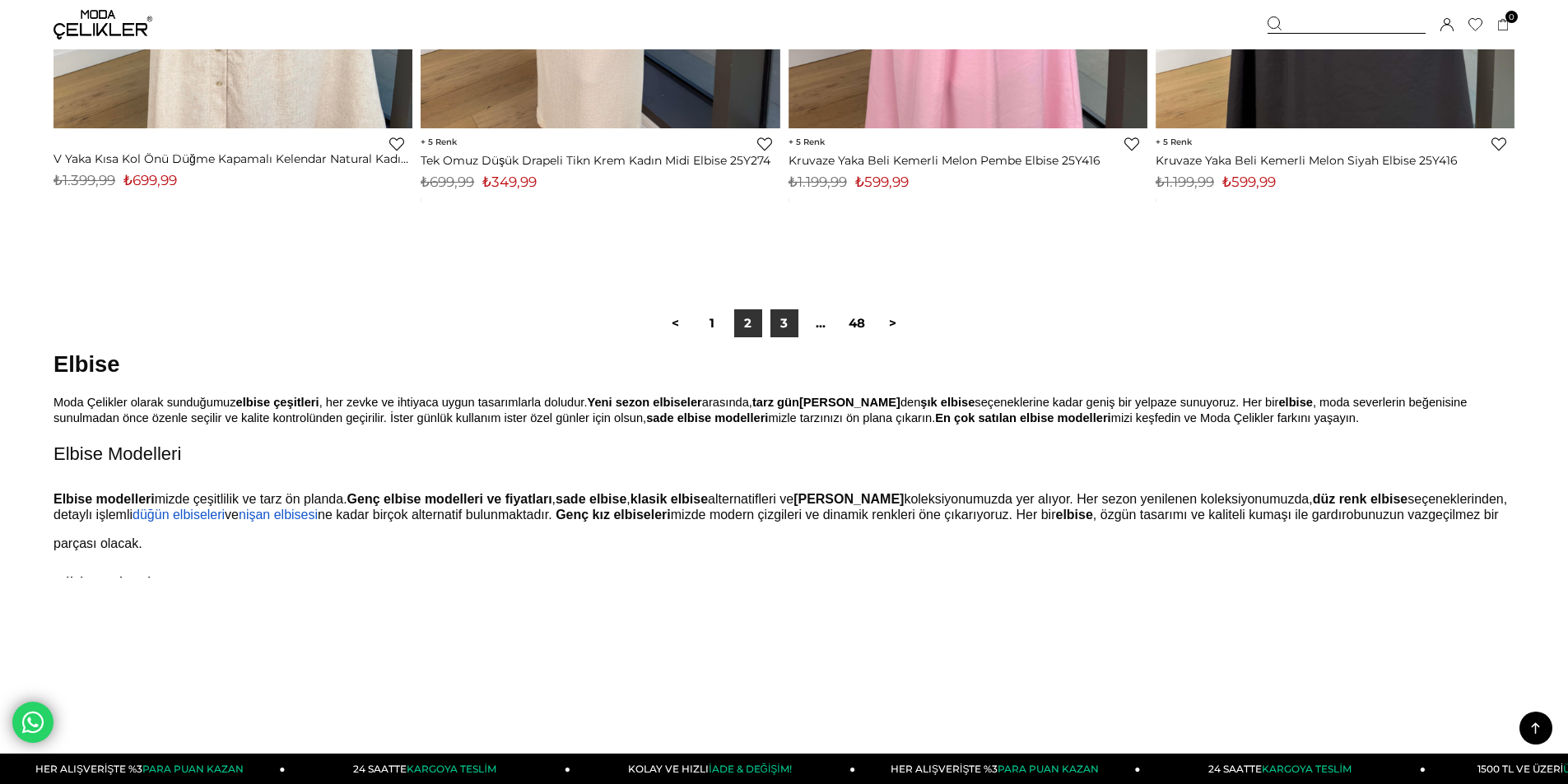
click at [791, 319] on link "3" at bounding box center [784, 322] width 28 height 28
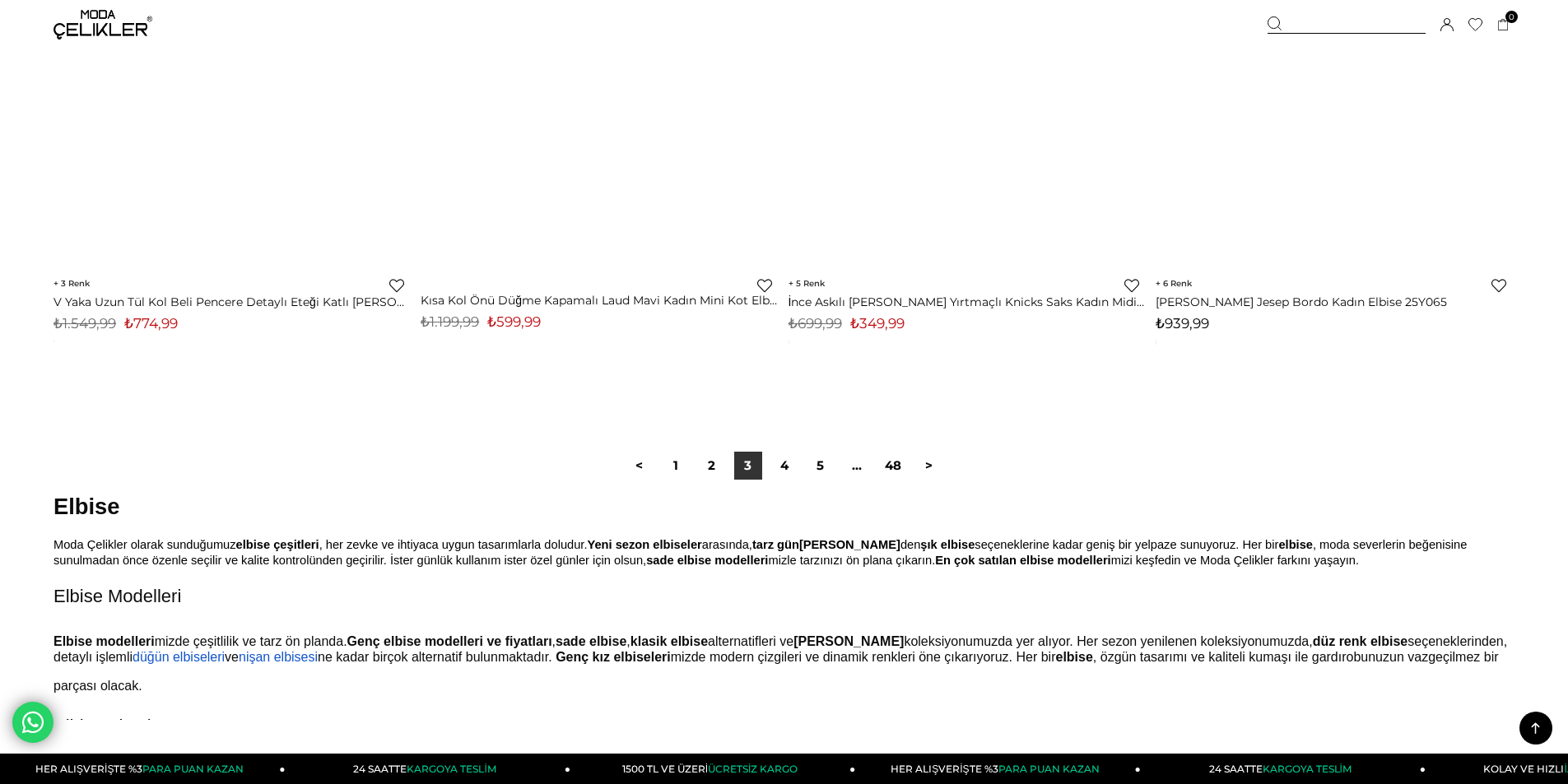
scroll to position [12353, 0]
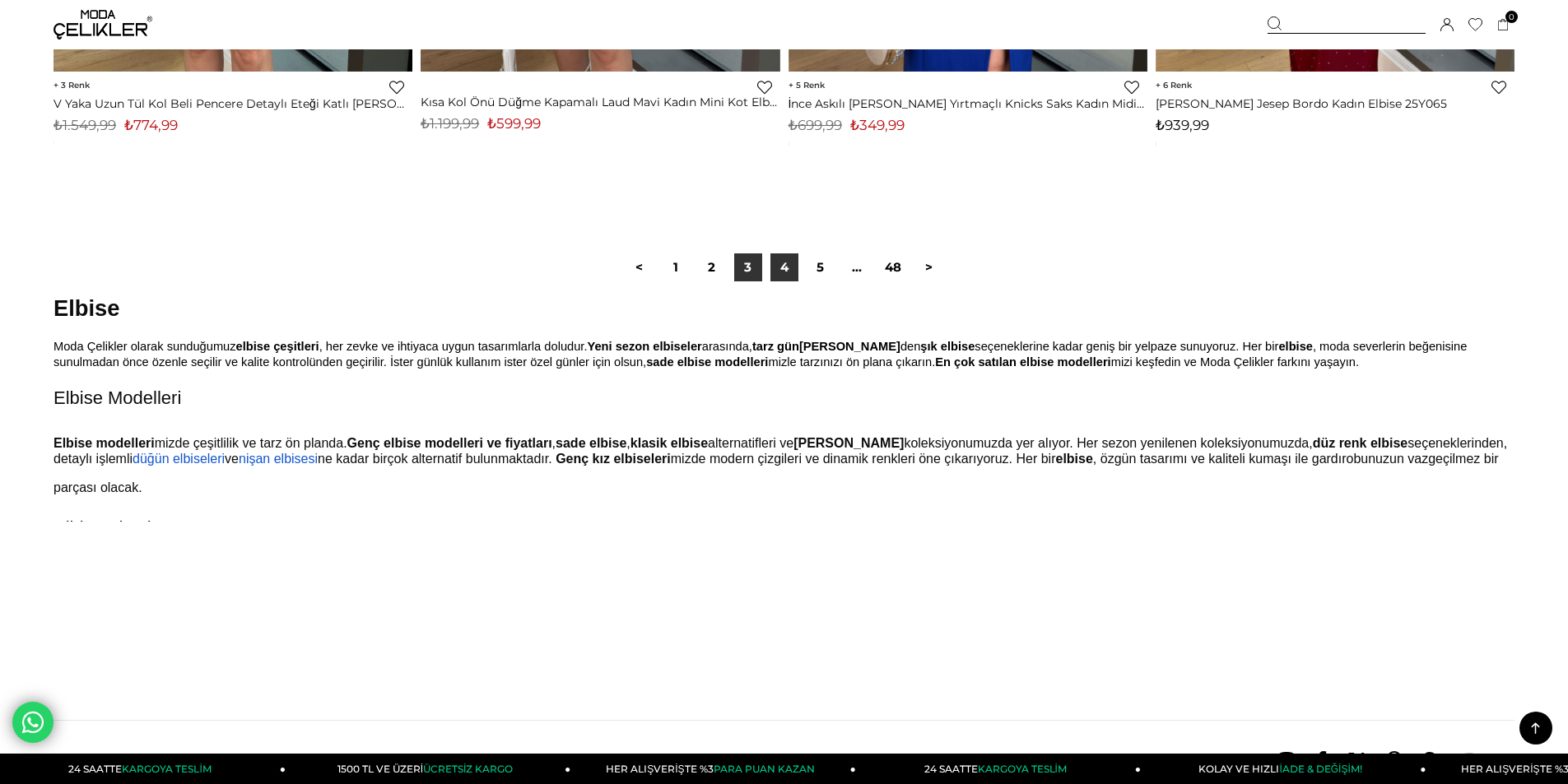
click at [788, 270] on link "4" at bounding box center [784, 266] width 28 height 28
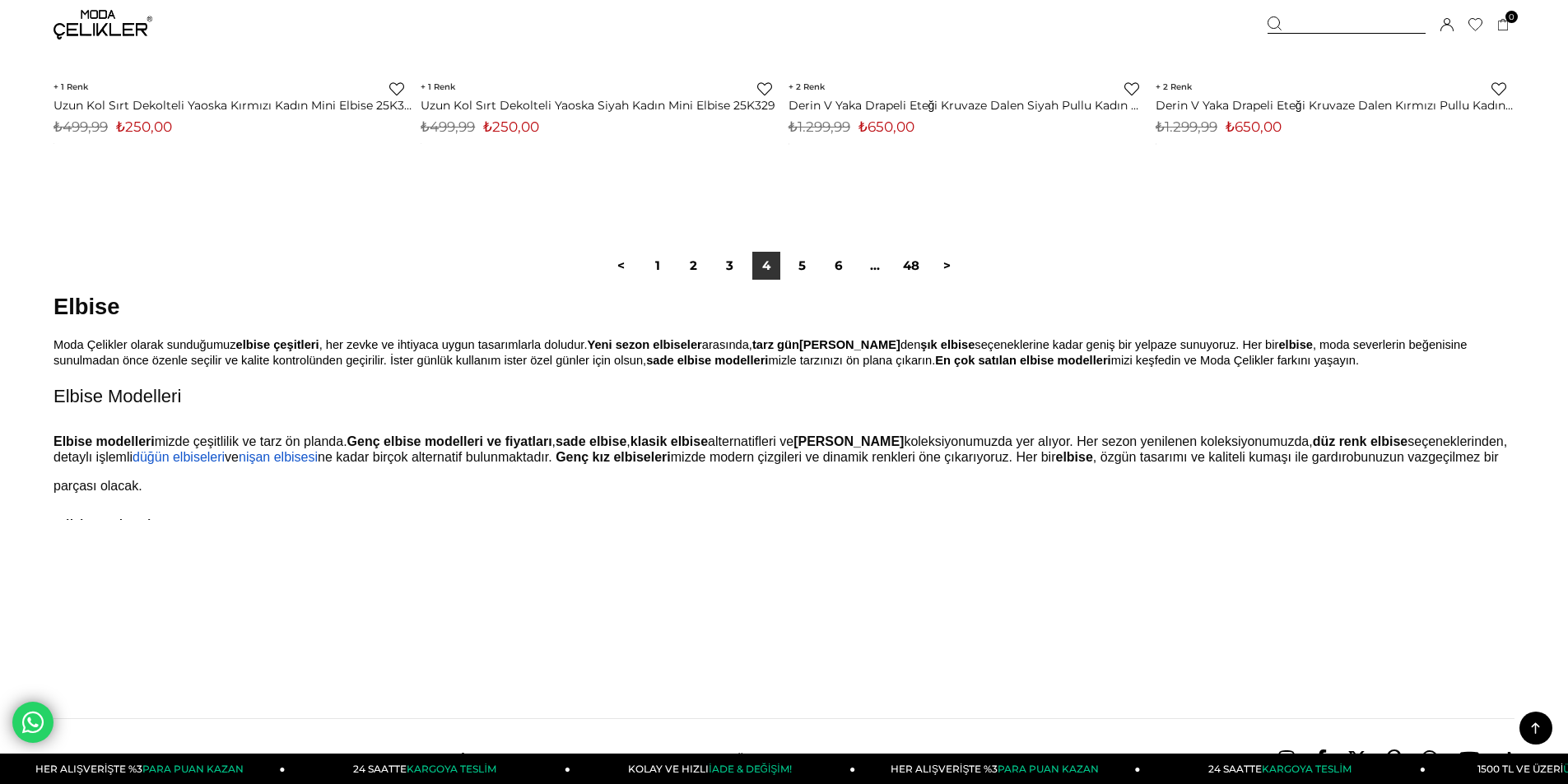
scroll to position [12338, 0]
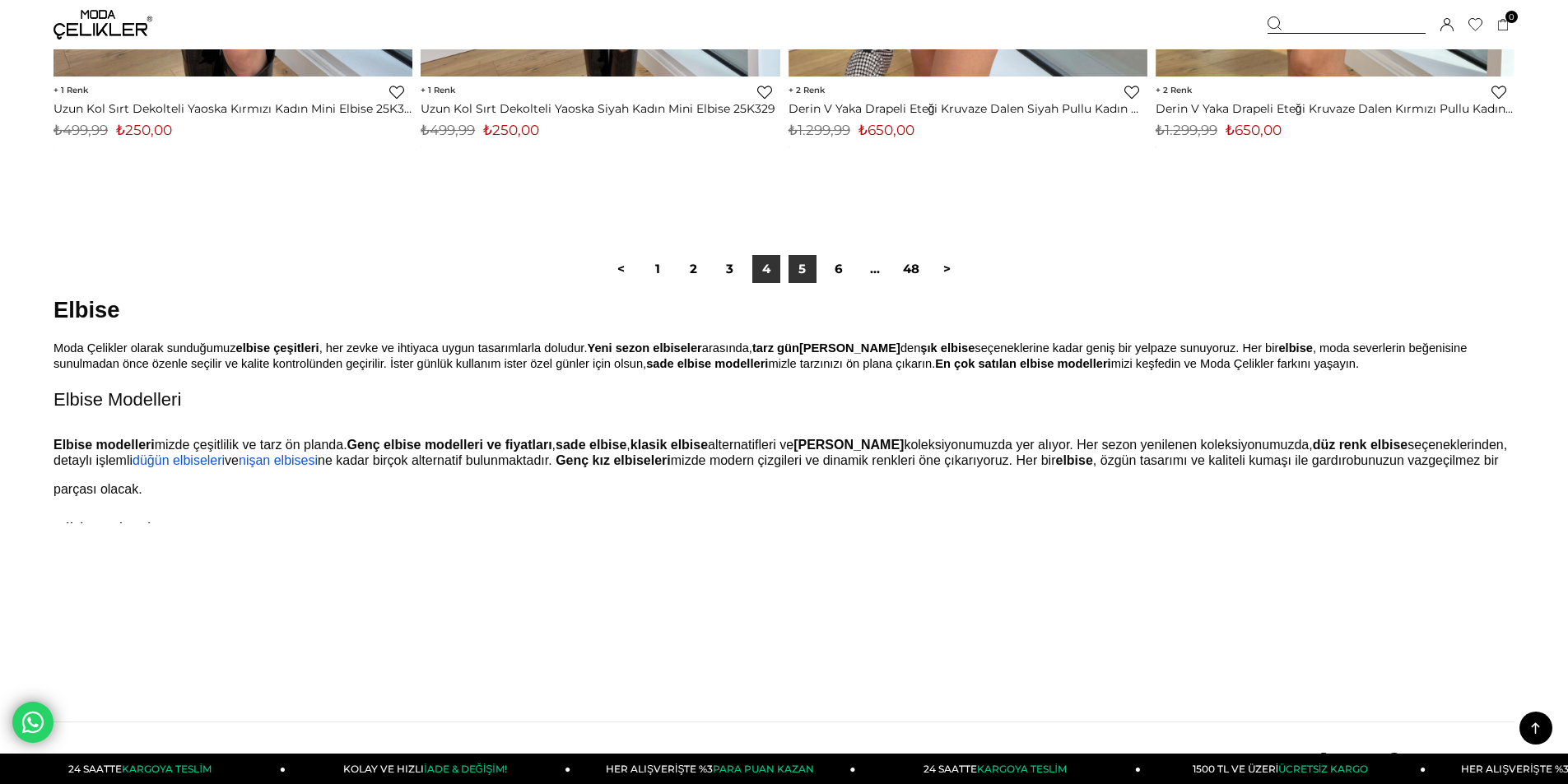
click at [794, 265] on link "5" at bounding box center [802, 268] width 28 height 28
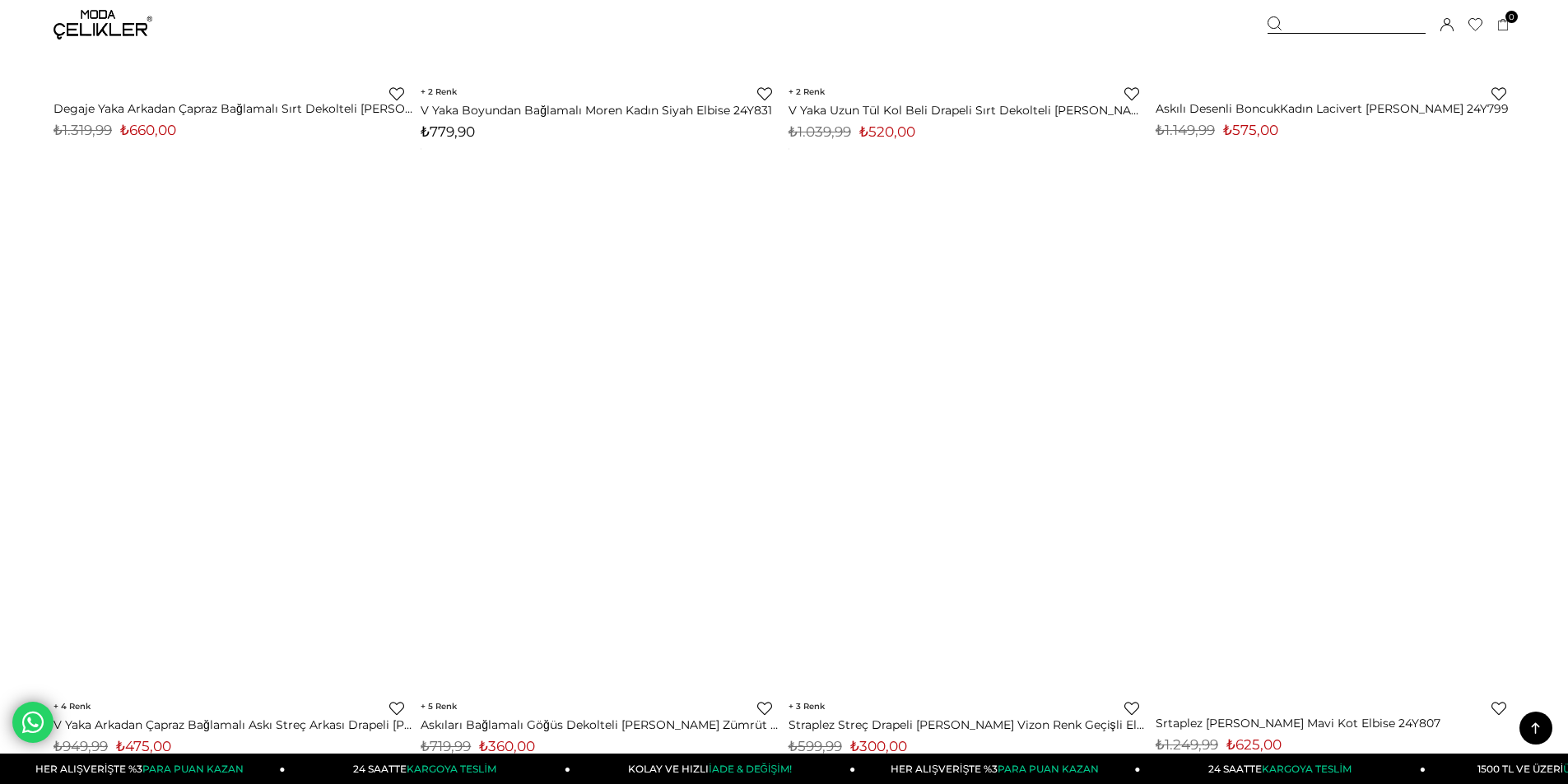
scroll to position [3126, 0]
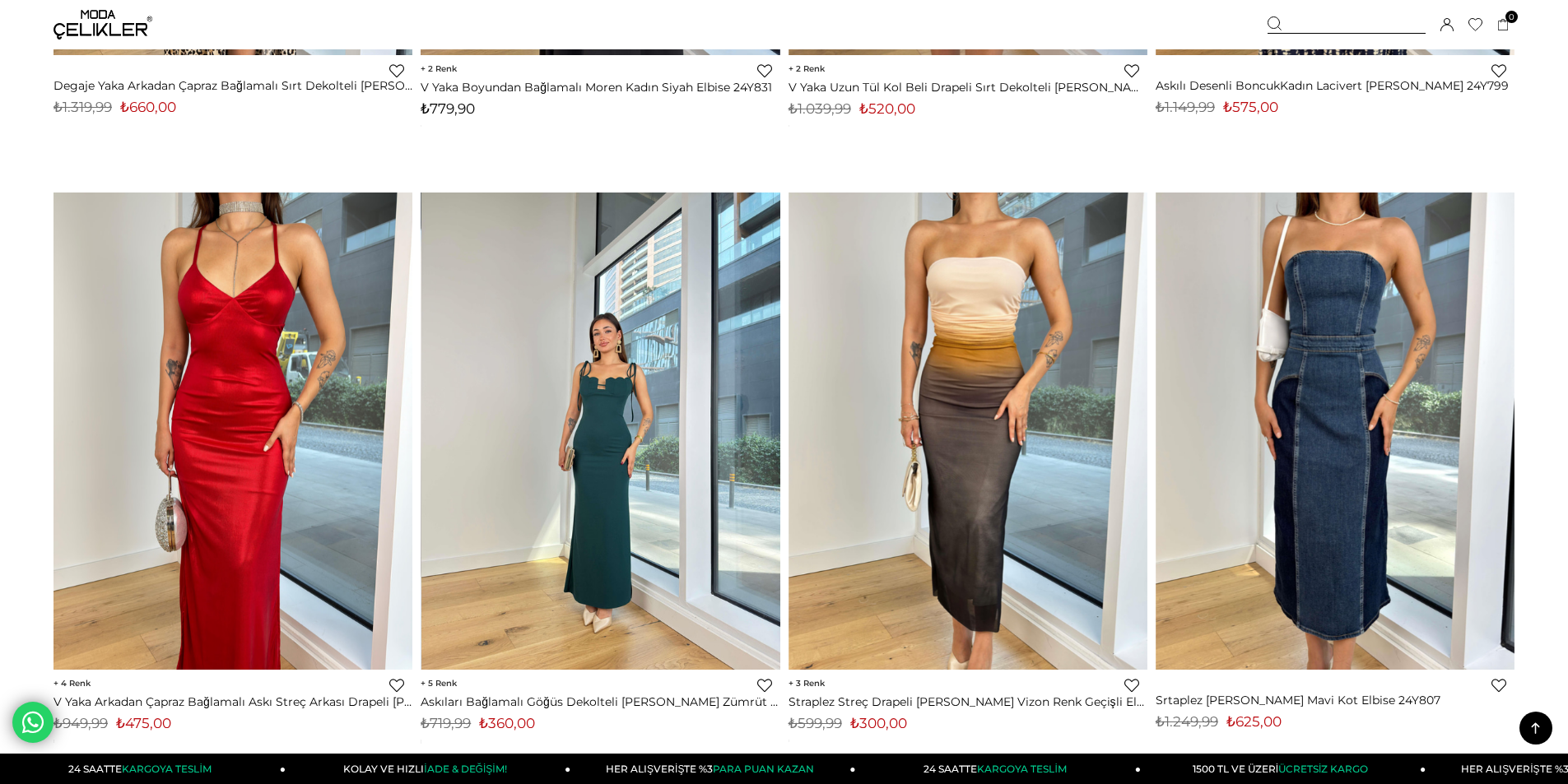
click at [610, 407] on img at bounding box center [601, 431] width 359 height 478
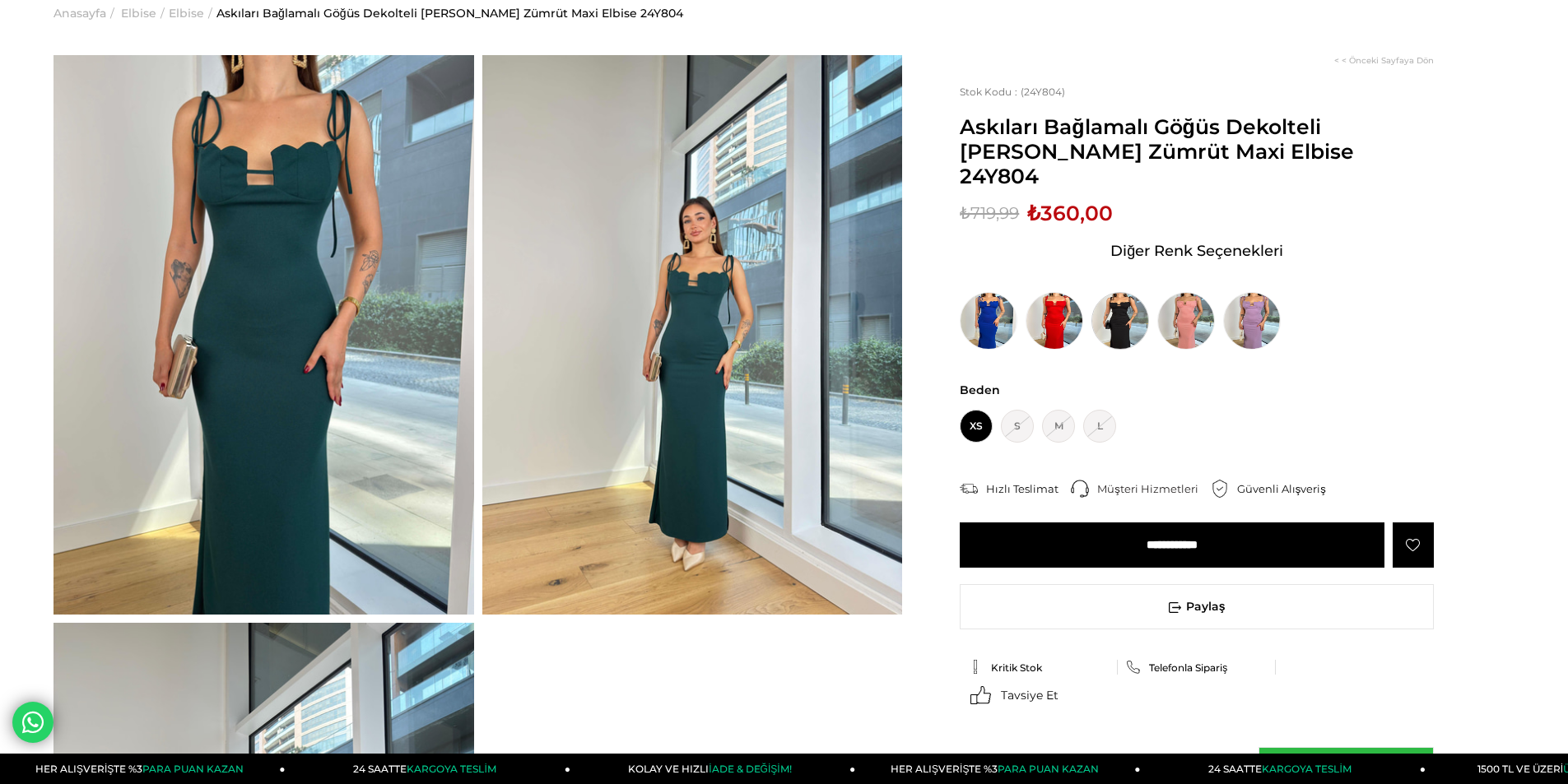
scroll to position [83, 0]
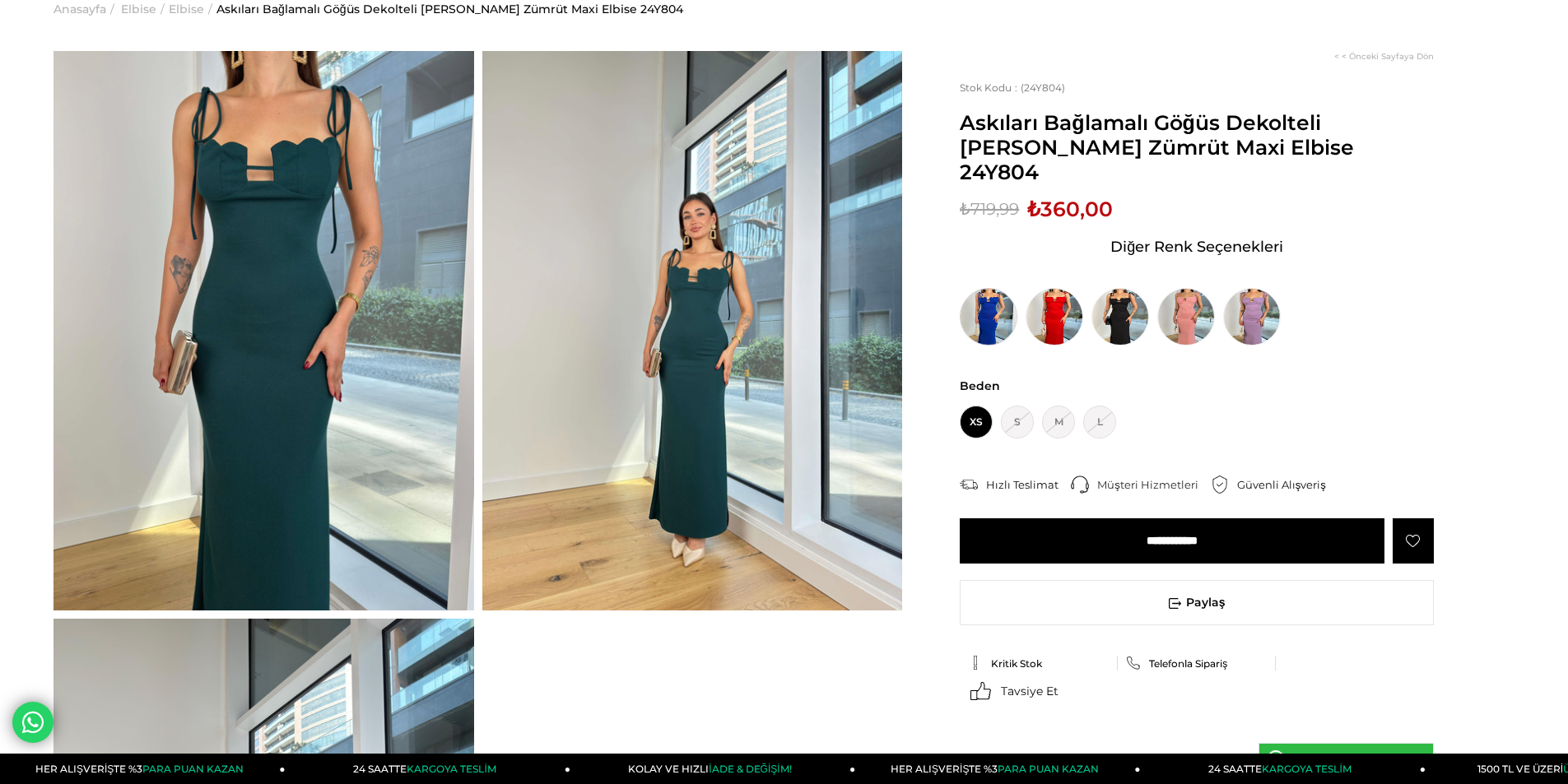
click at [988, 288] on img at bounding box center [988, 316] width 58 height 58
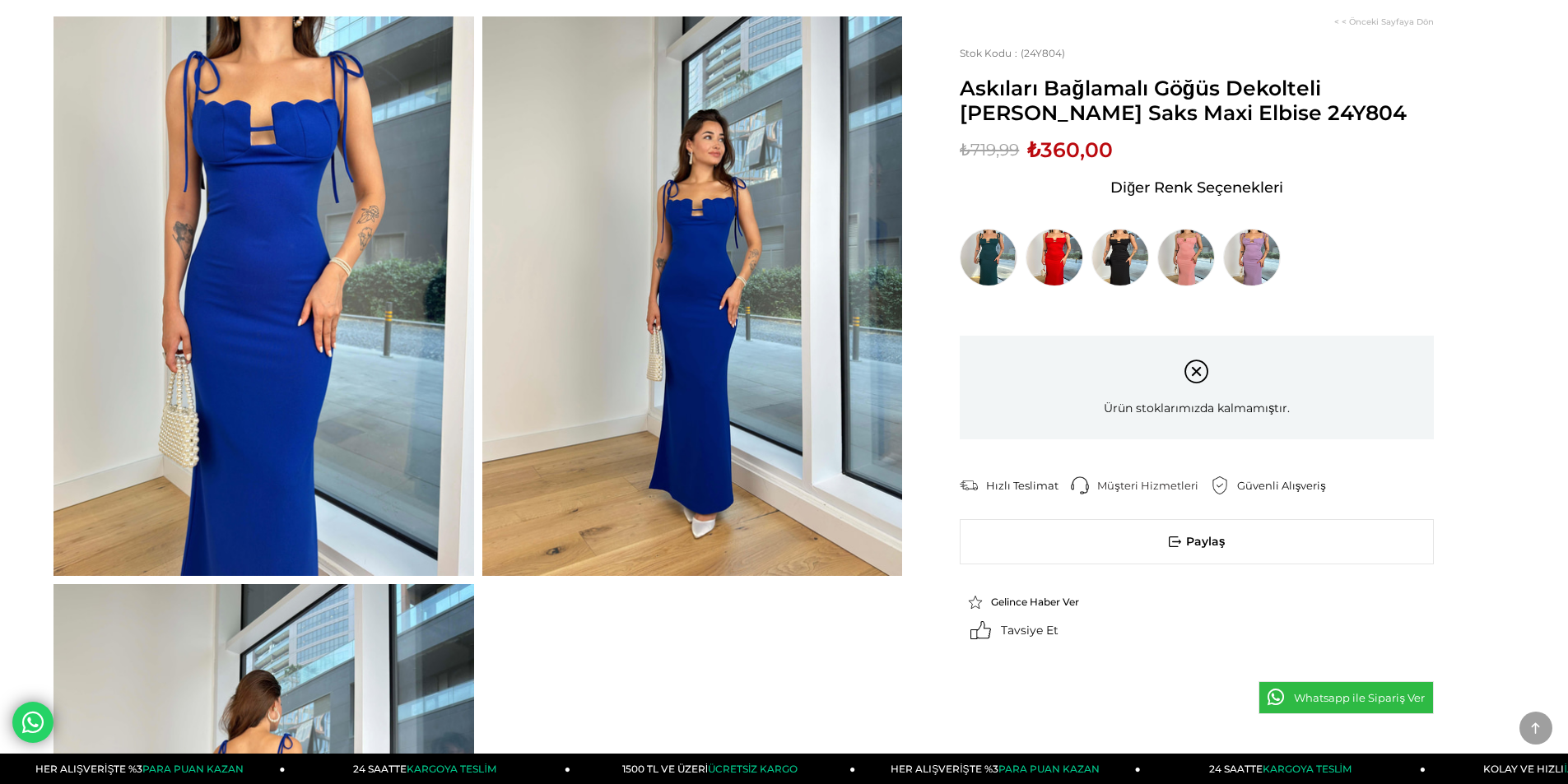
scroll to position [83, 0]
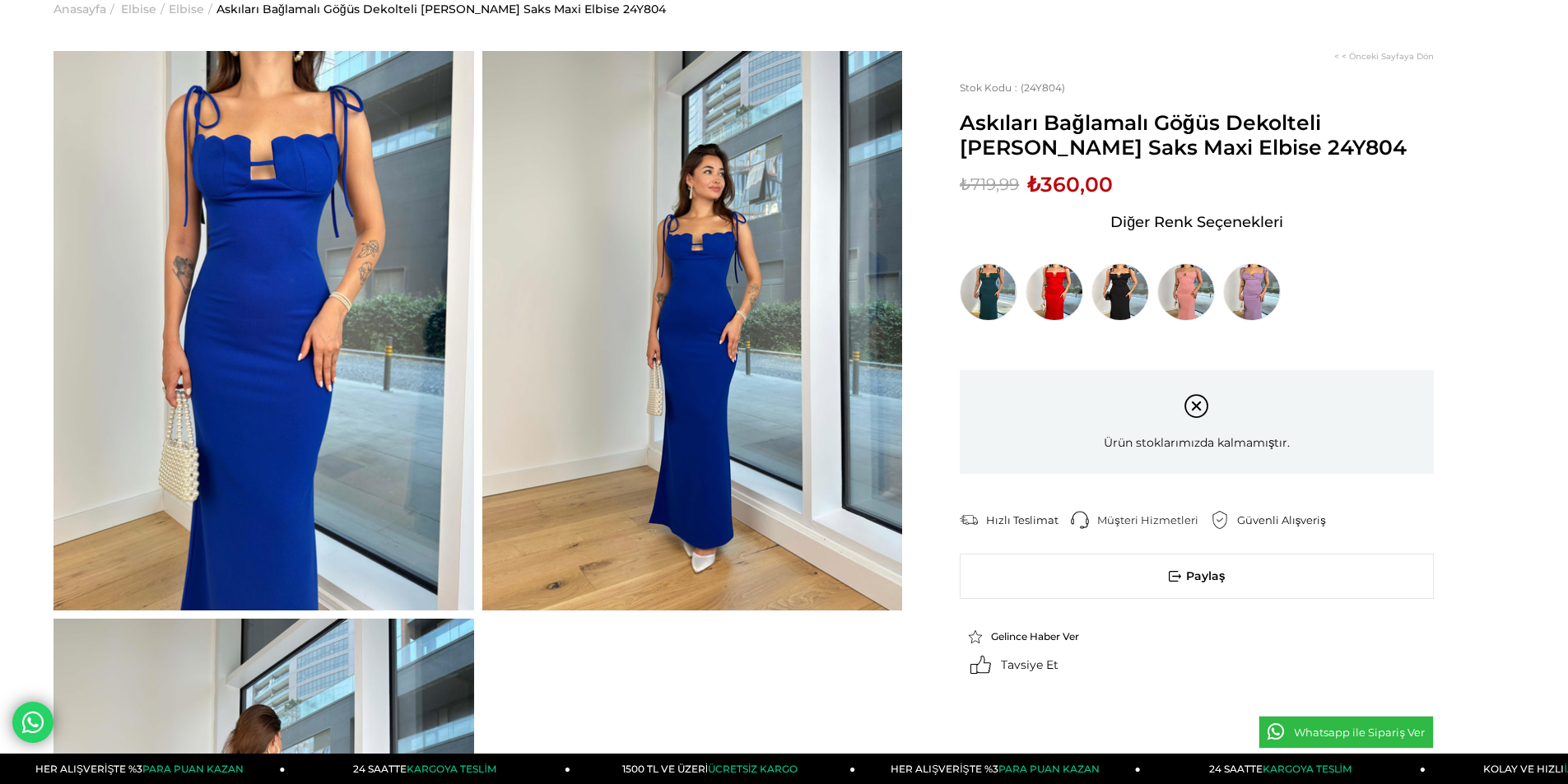
click at [115, 39] on li "Anasayfa >" at bounding box center [86, 9] width 65 height 83
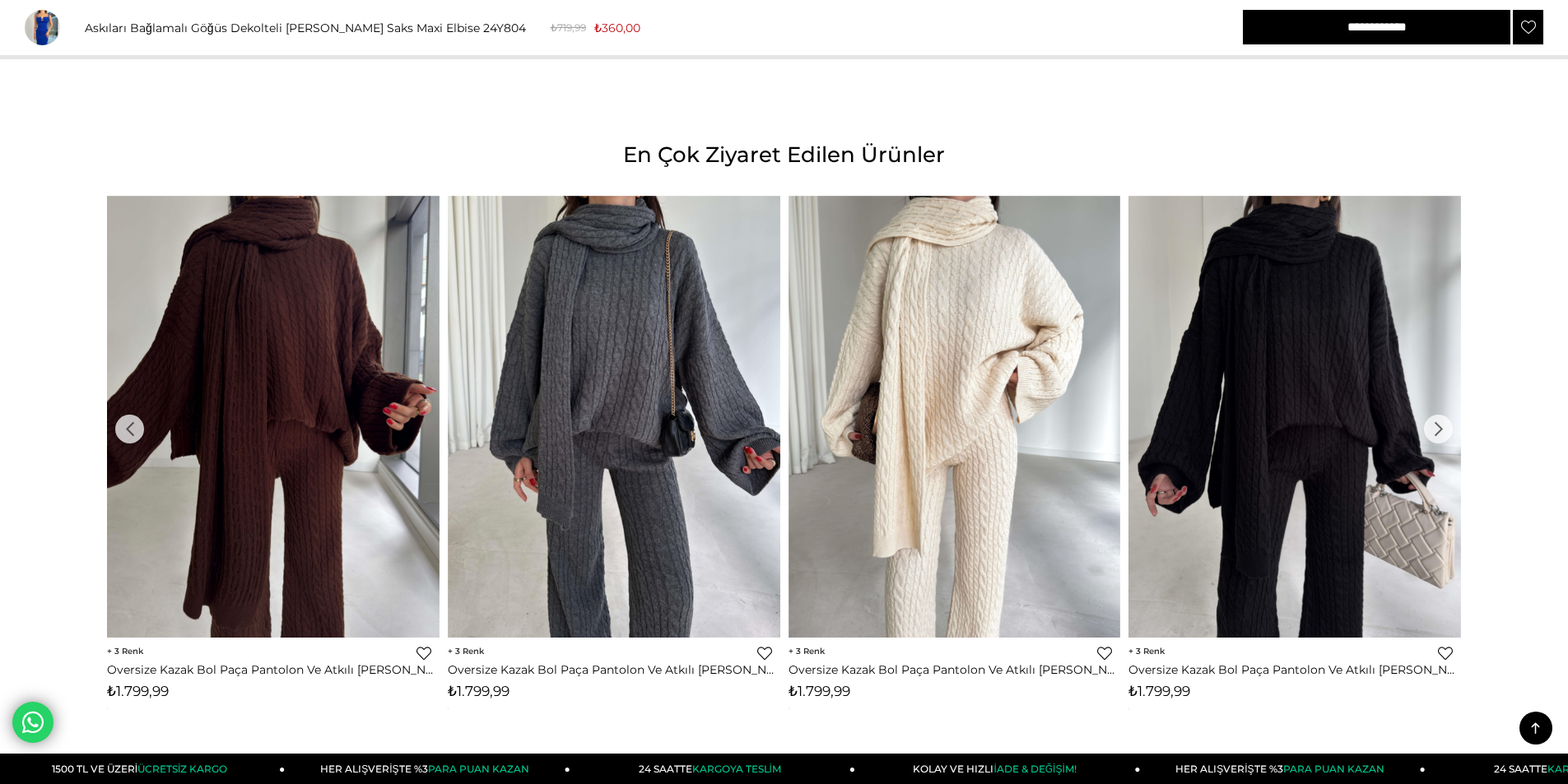
scroll to position [1399, 0]
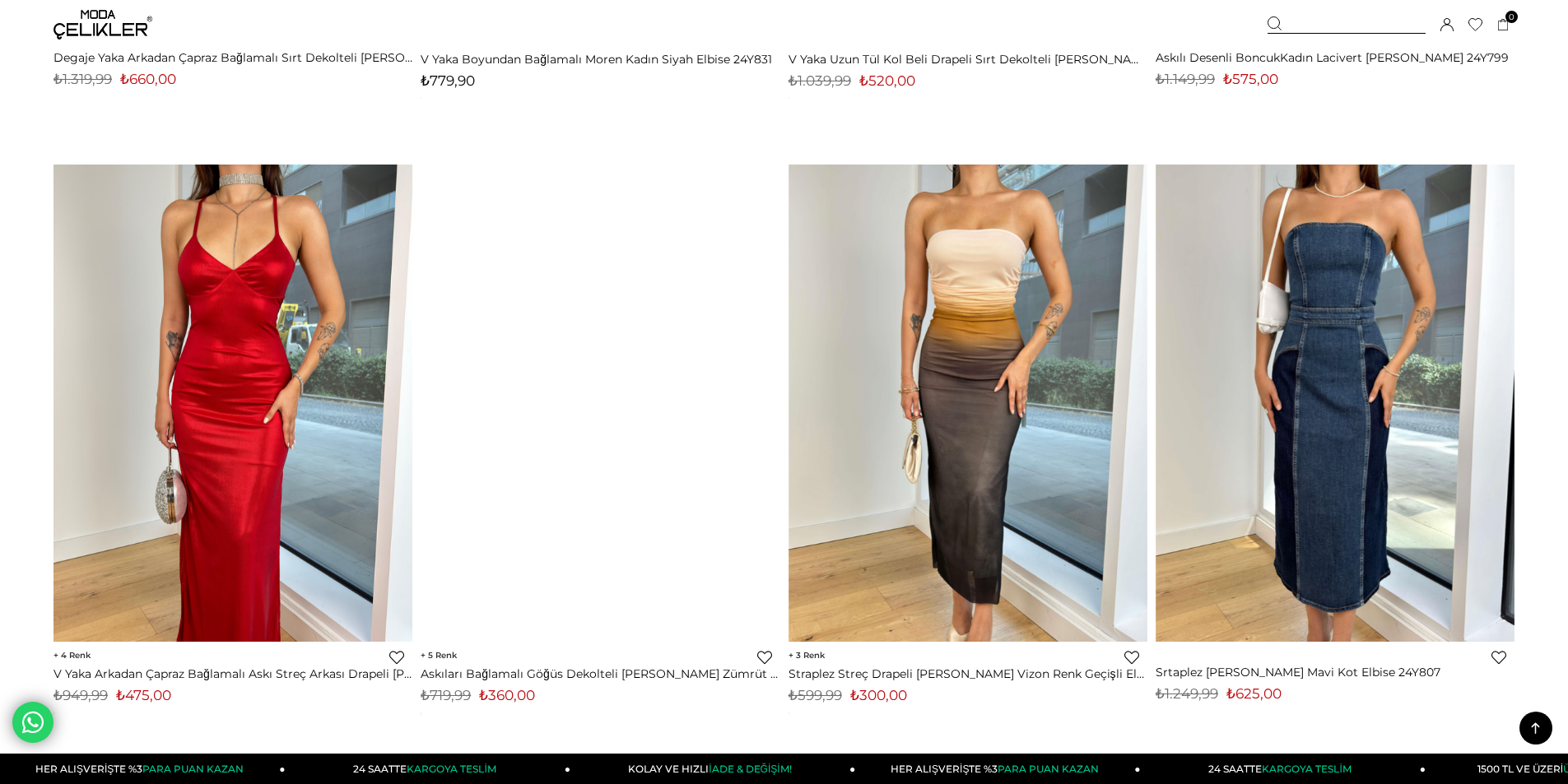
scroll to position [3154, 0]
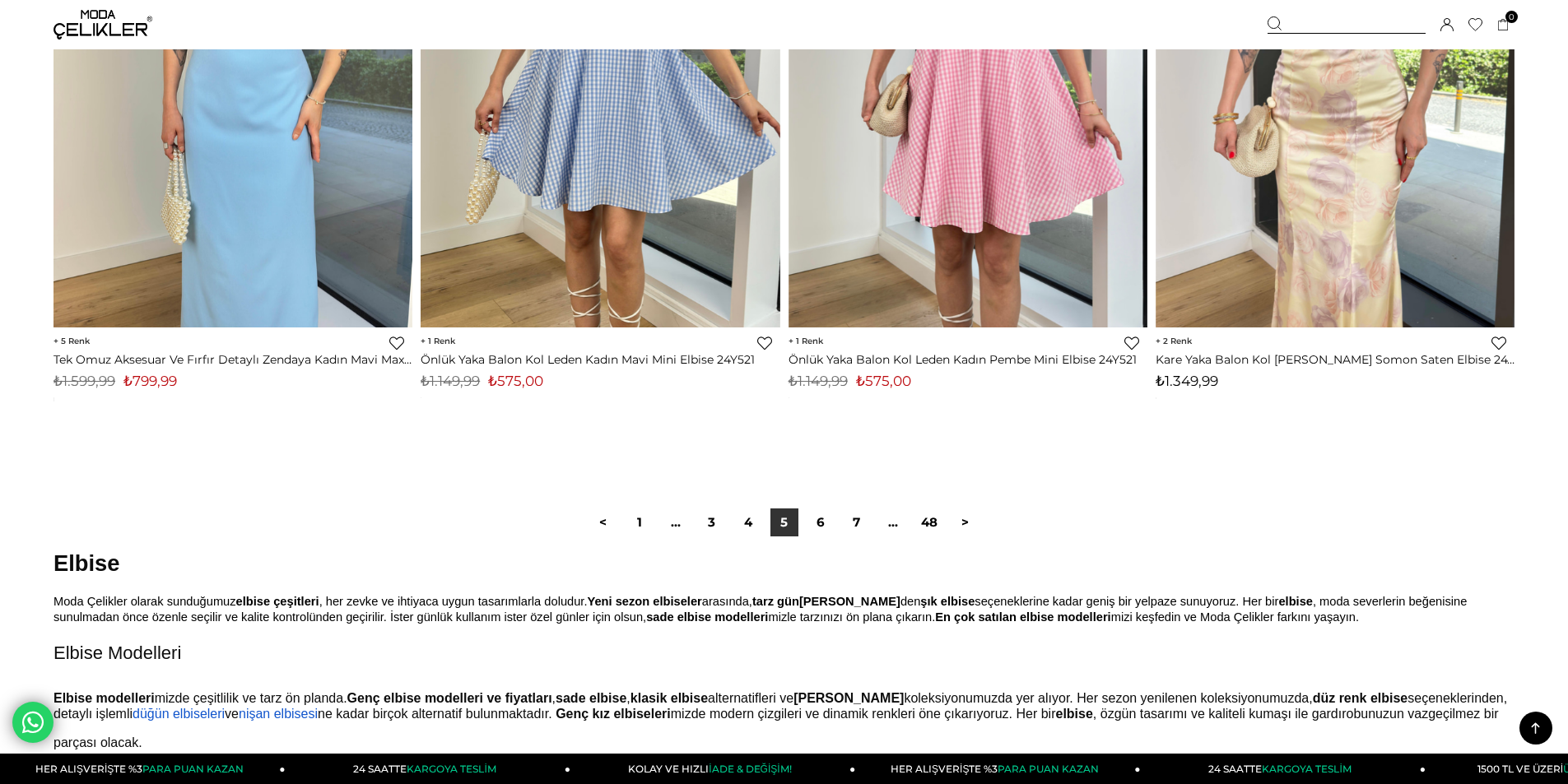
scroll to position [12091, 0]
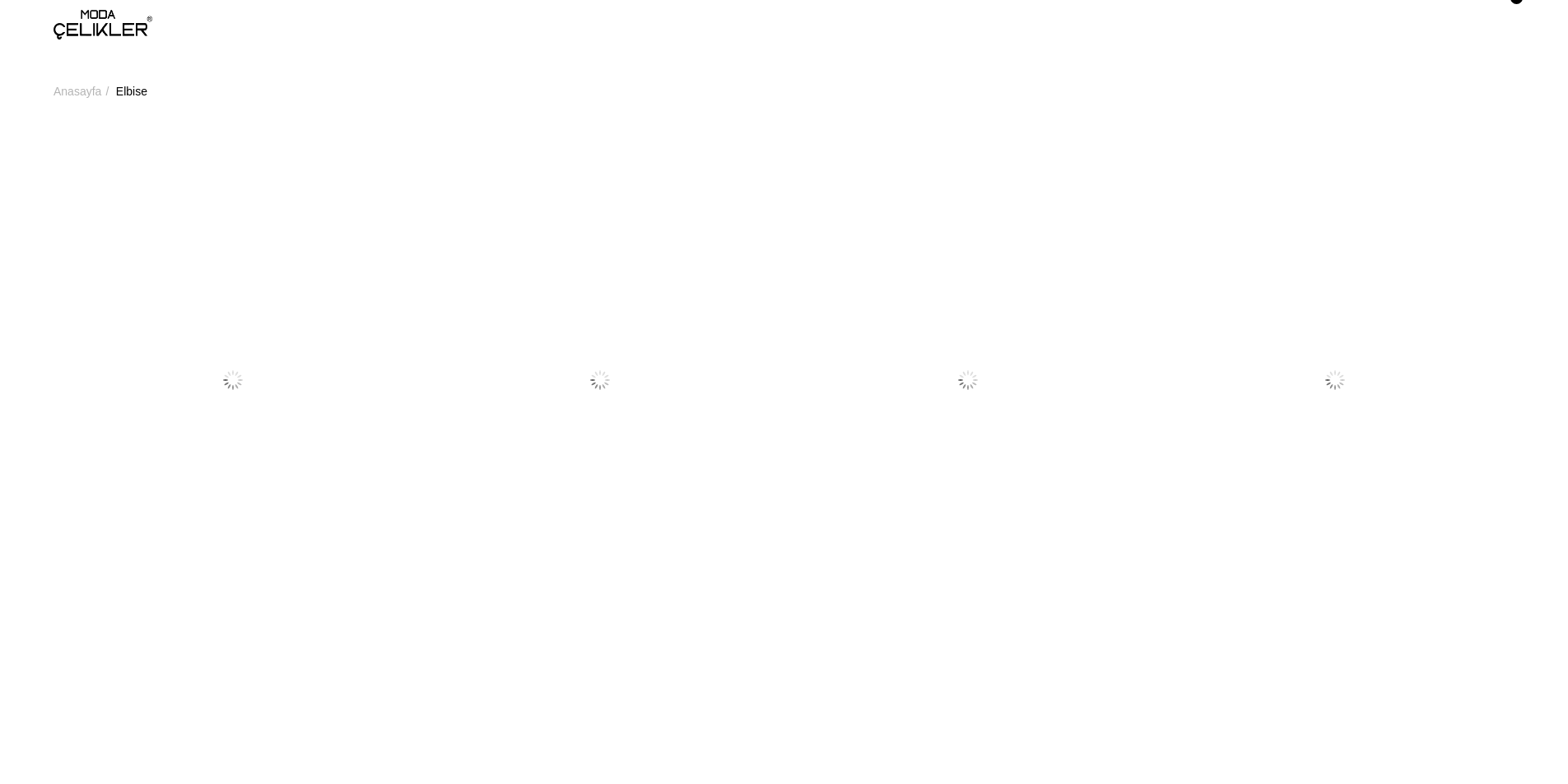
click at [951, 397] on img at bounding box center [967, 379] width 33 height 33
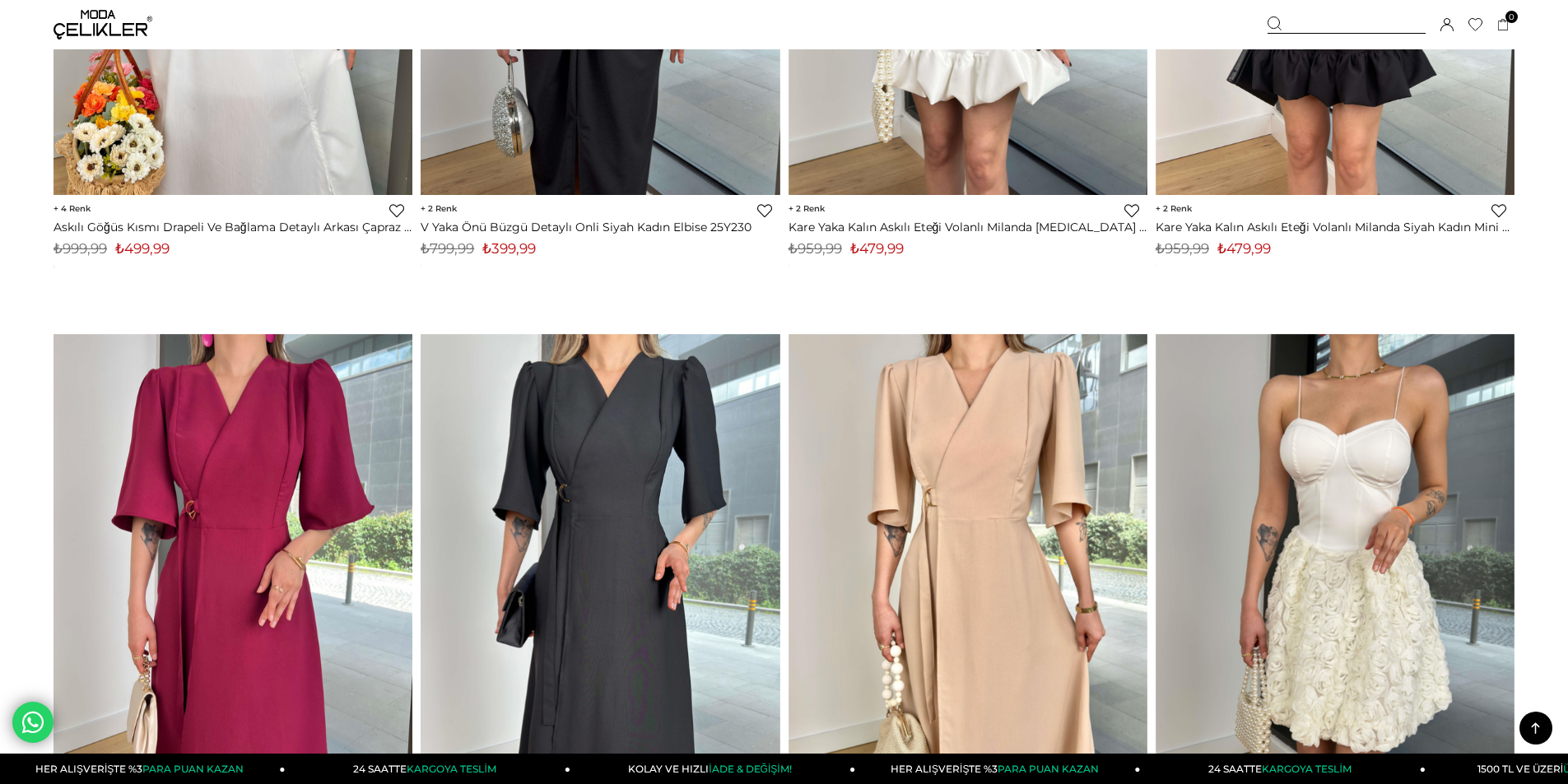
scroll to position [657, 0]
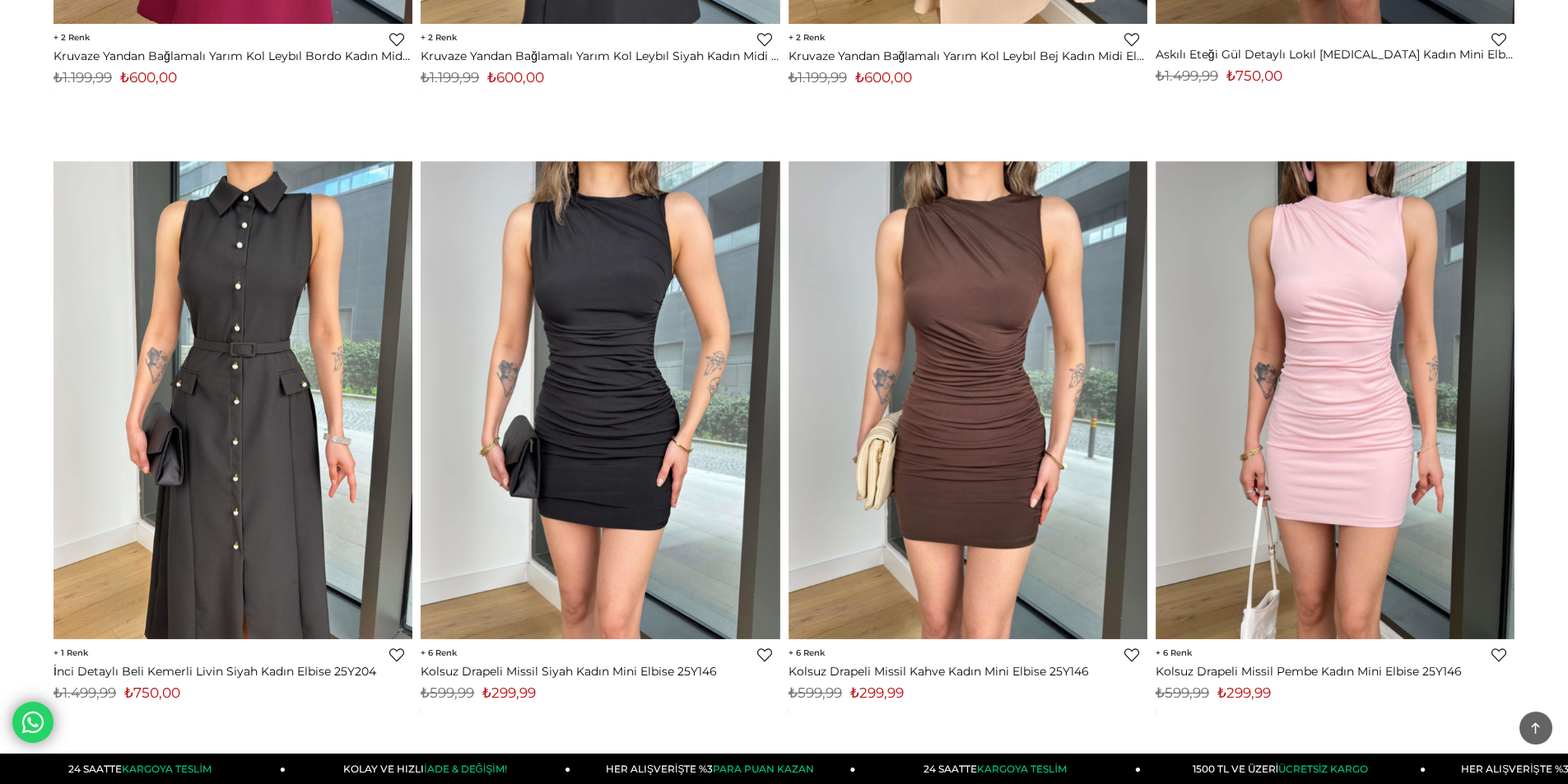
scroll to position [60, 0]
